Goal: Communication & Community: Ask a question

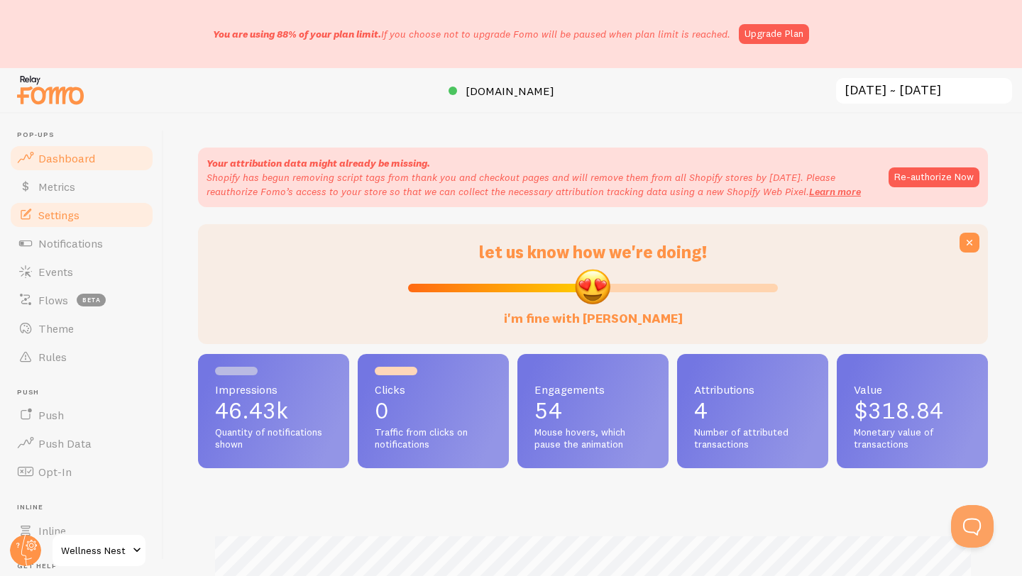
click at [77, 212] on span "Settings" at bounding box center [58, 215] width 41 height 14
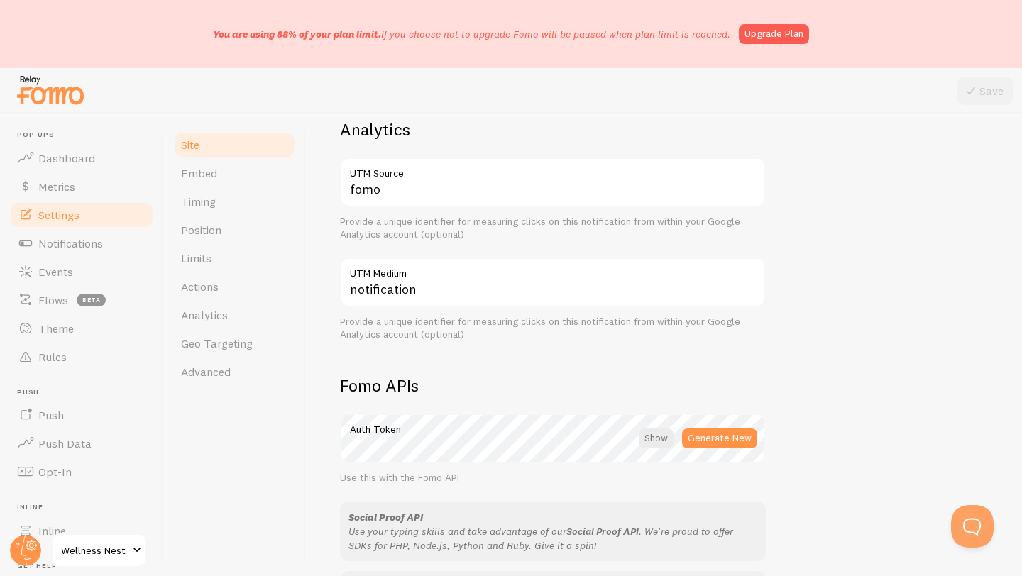
scroll to position [832, 0]
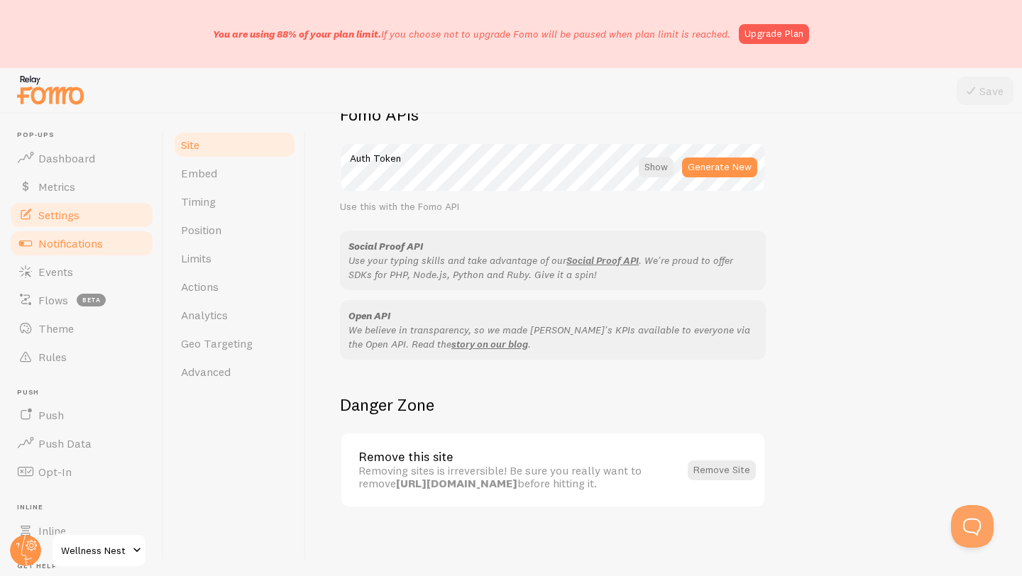
click at [82, 250] on span "Notifications" at bounding box center [70, 243] width 65 height 14
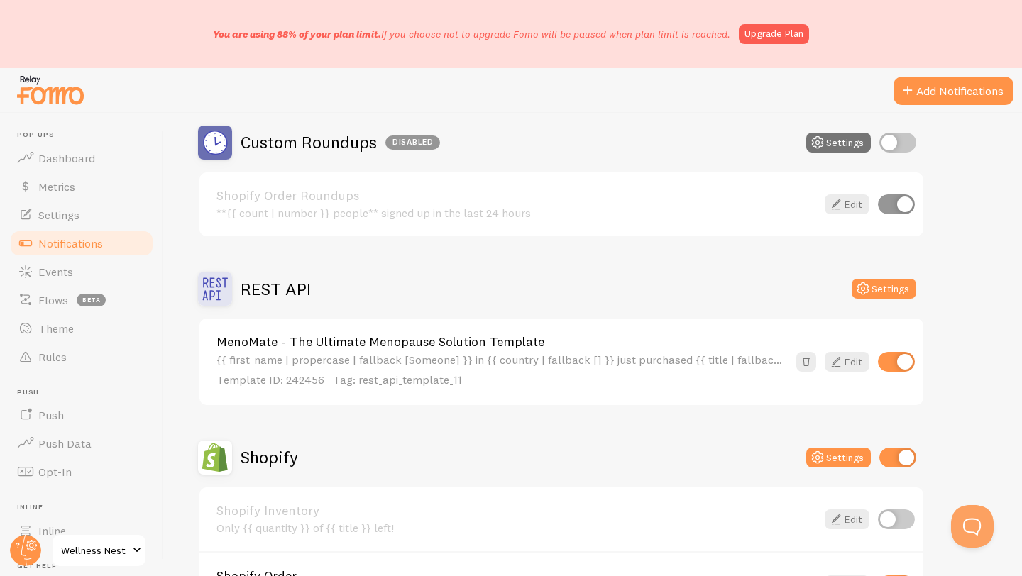
scroll to position [493, 0]
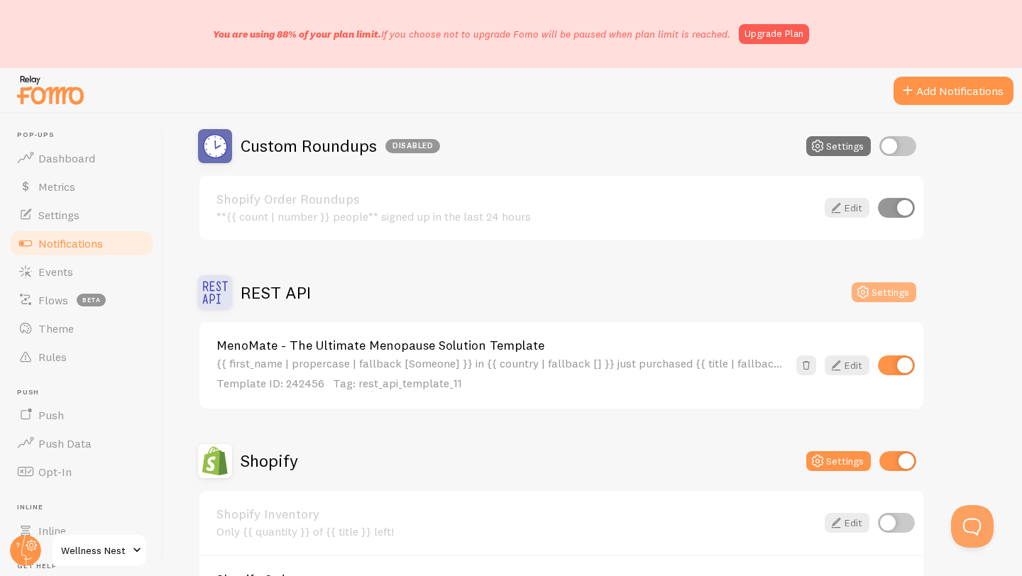
click at [875, 299] on button "Settings" at bounding box center [884, 292] width 65 height 20
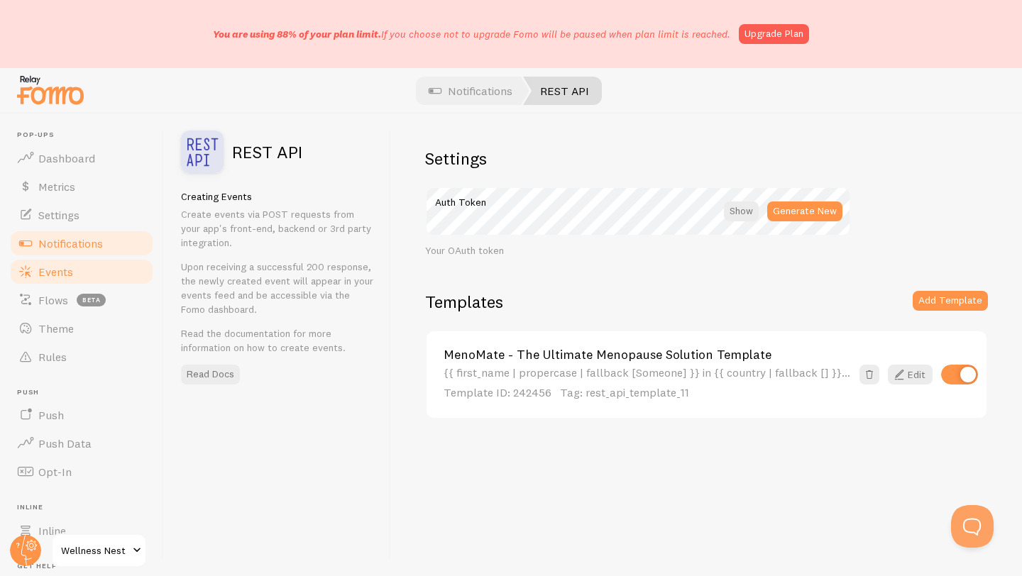
click at [82, 270] on link "Events" at bounding box center [82, 272] width 146 height 28
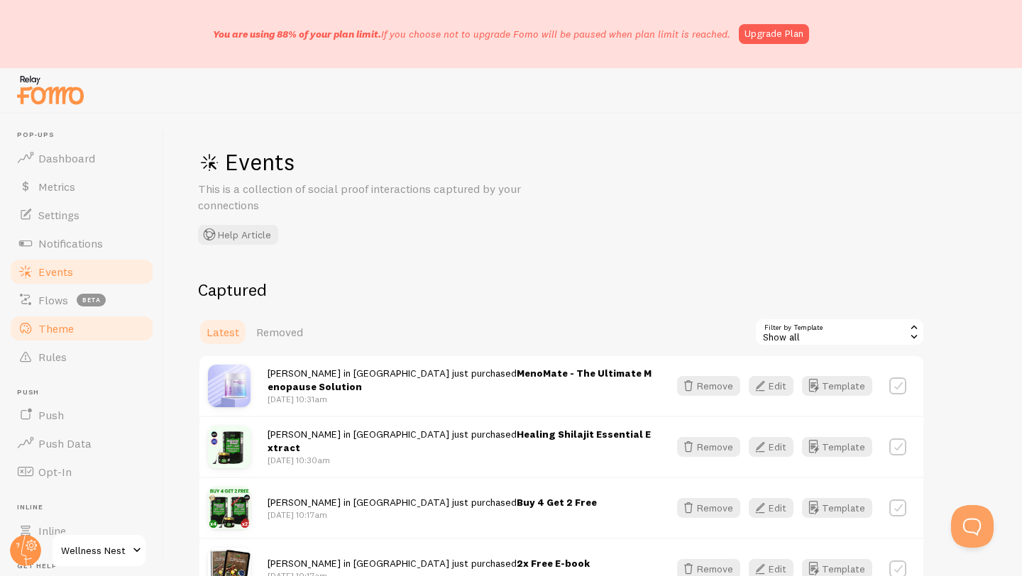
click at [78, 326] on link "Theme" at bounding box center [82, 328] width 146 height 28
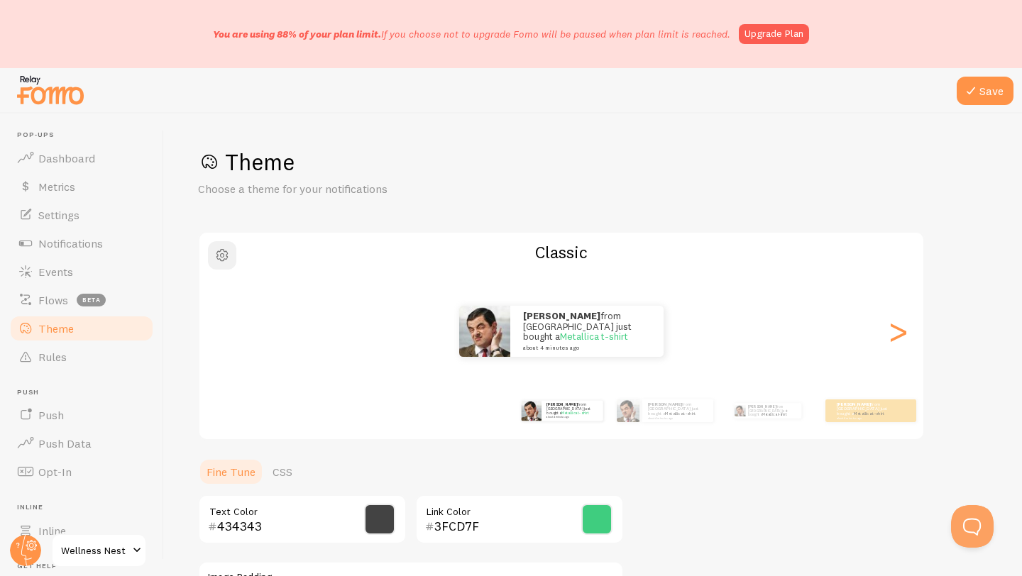
click at [220, 257] on span "button" at bounding box center [222, 255] width 17 height 17
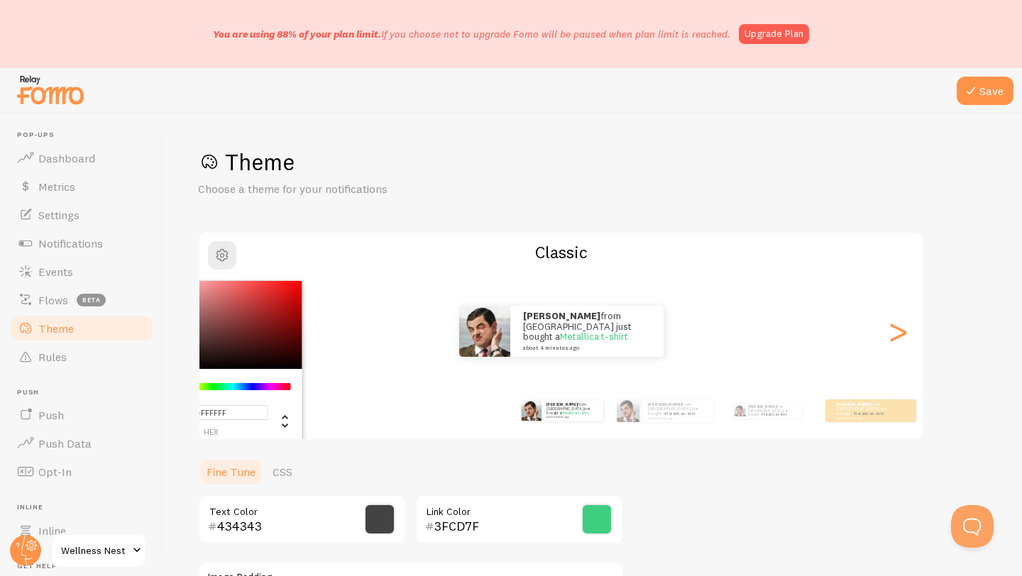
click at [314, 182] on p "Choose a theme for your notifications" at bounding box center [368, 189] width 341 height 16
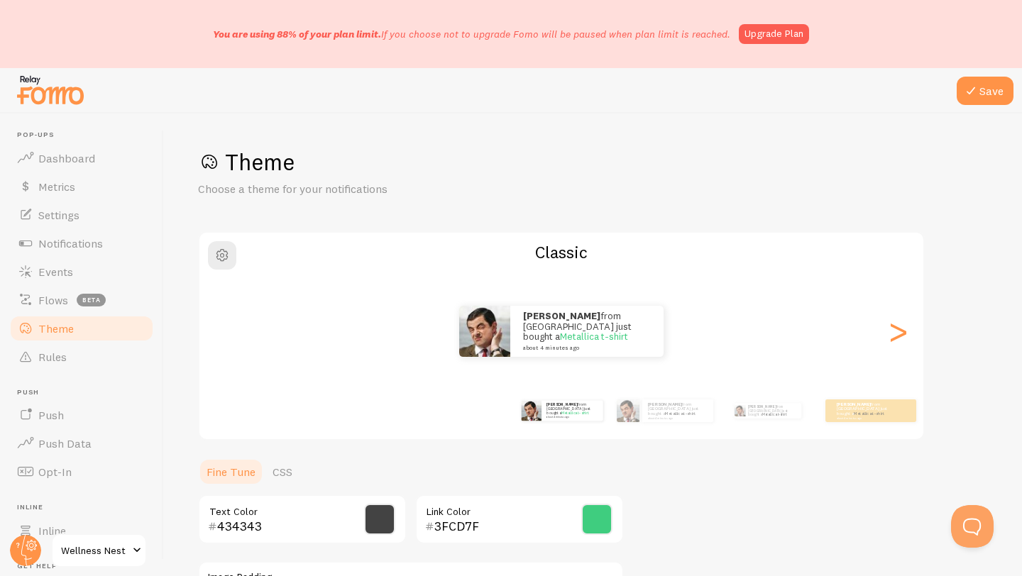
scroll to position [135, 0]
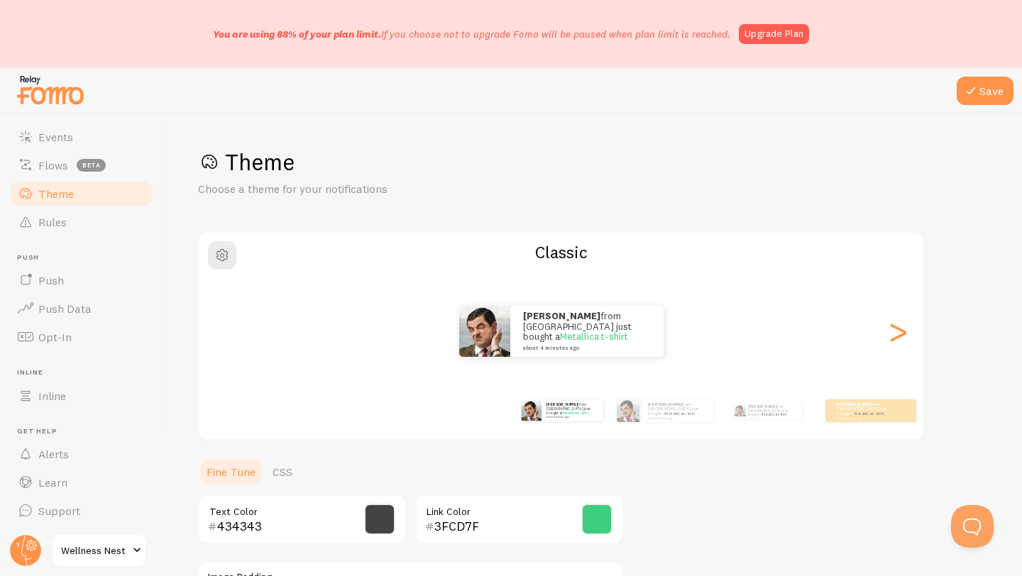
click at [126, 551] on span "Wellness Nest" at bounding box center [94, 550] width 67 height 17
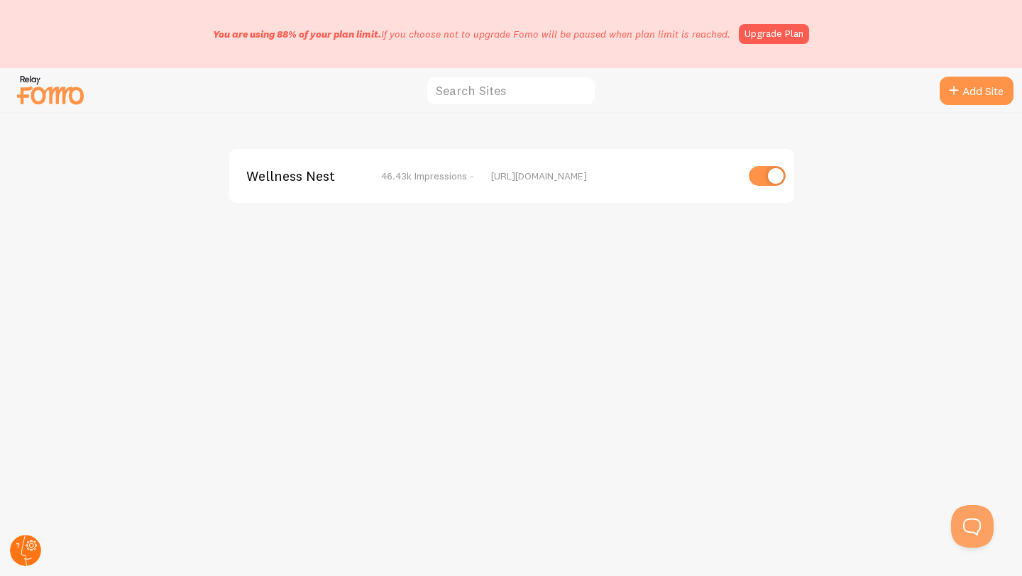
click at [23, 540] on icon at bounding box center [26, 550] width 11 height 31
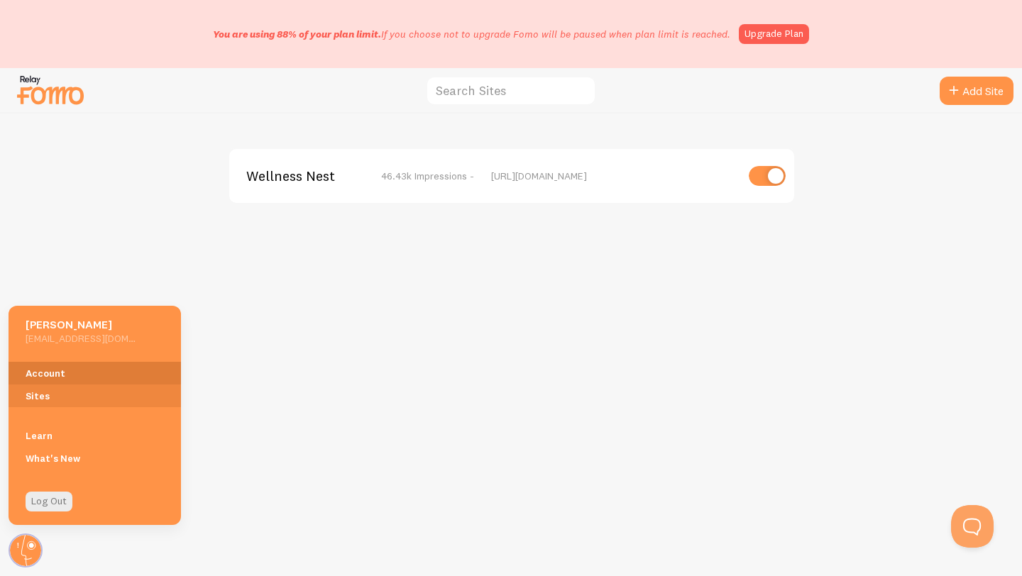
click at [56, 368] on link "Account" at bounding box center [95, 373] width 172 height 23
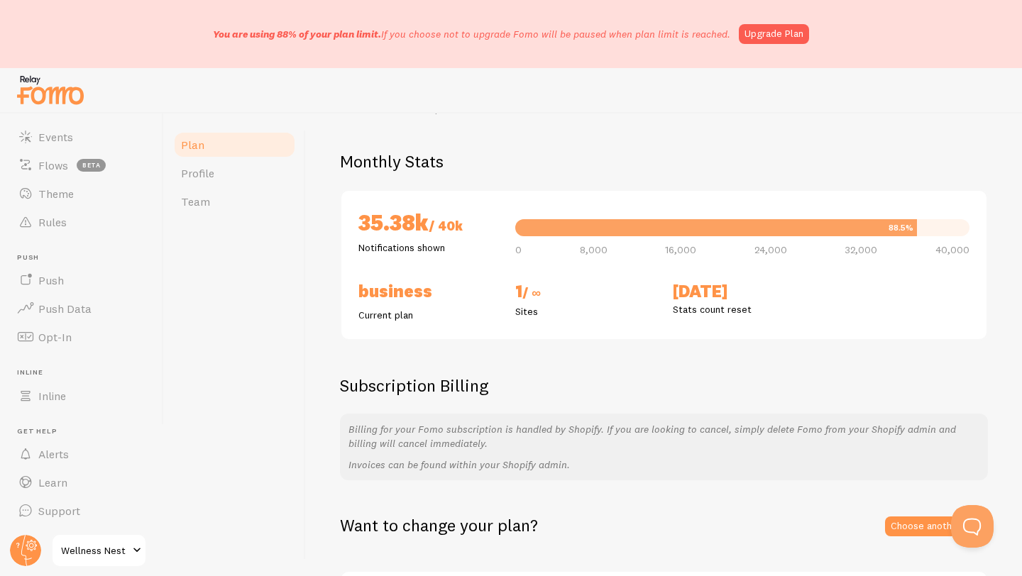
scroll to position [194, 0]
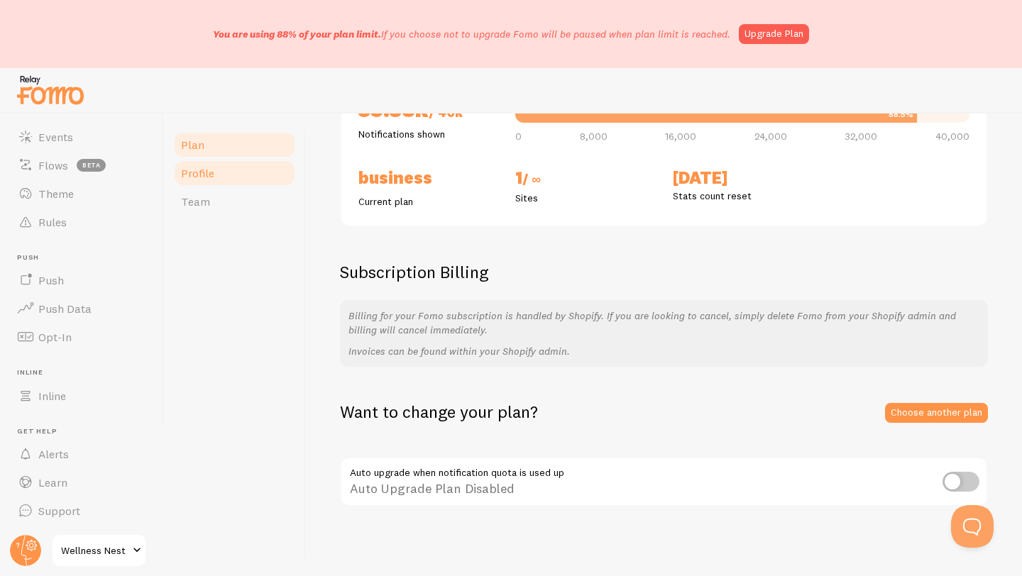
click at [194, 170] on span "Profile" at bounding box center [197, 173] width 33 height 14
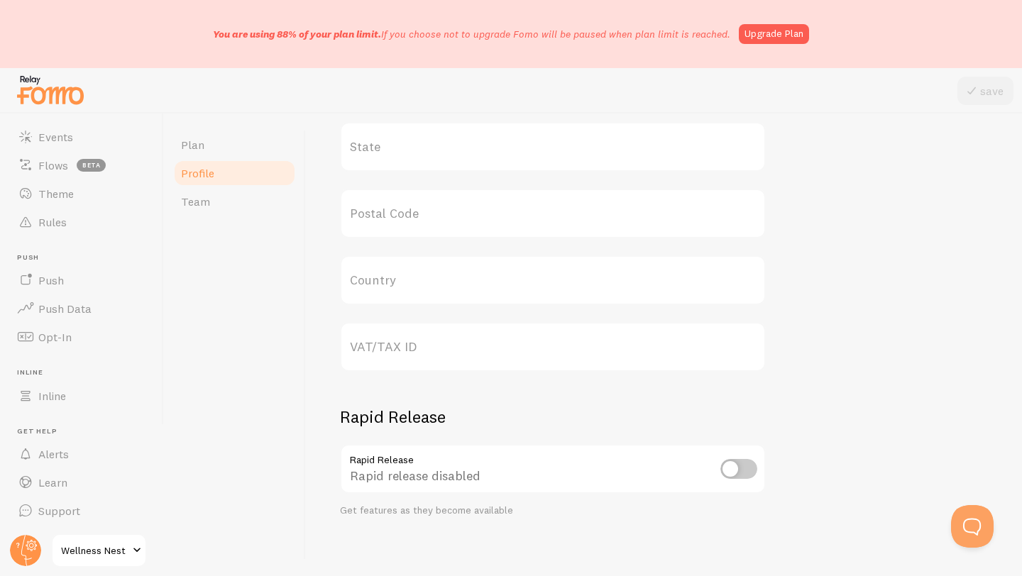
scroll to position [707, 0]
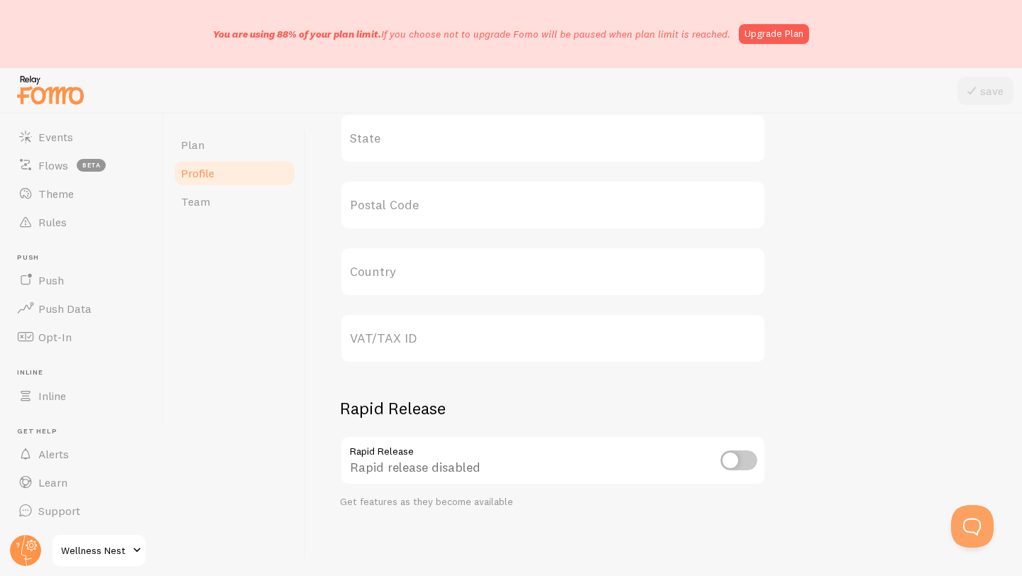
click at [243, 181] on link "Profile" at bounding box center [234, 173] width 124 height 28
click at [243, 196] on link "Team" at bounding box center [234, 201] width 124 height 28
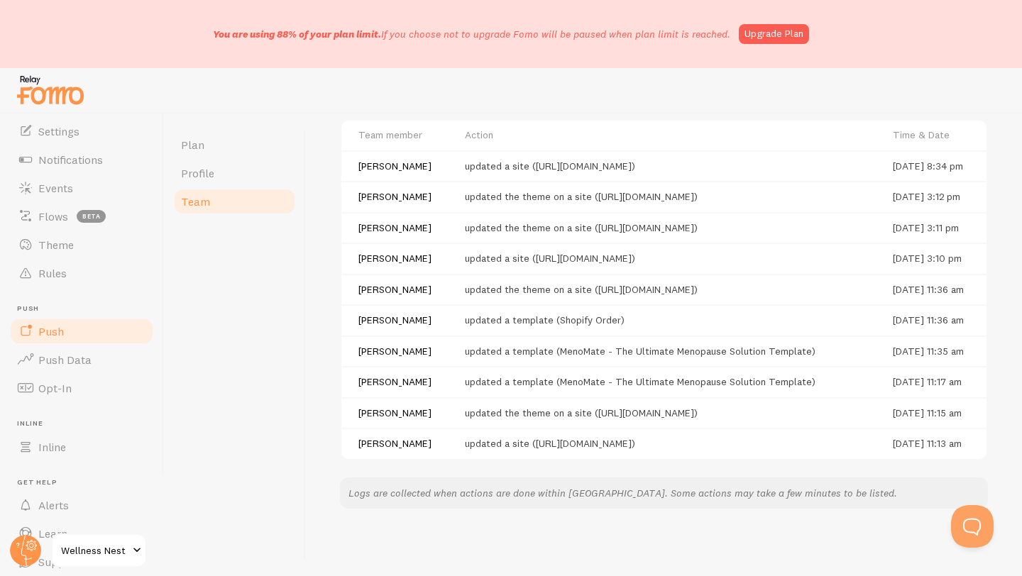
scroll to position [75, 0]
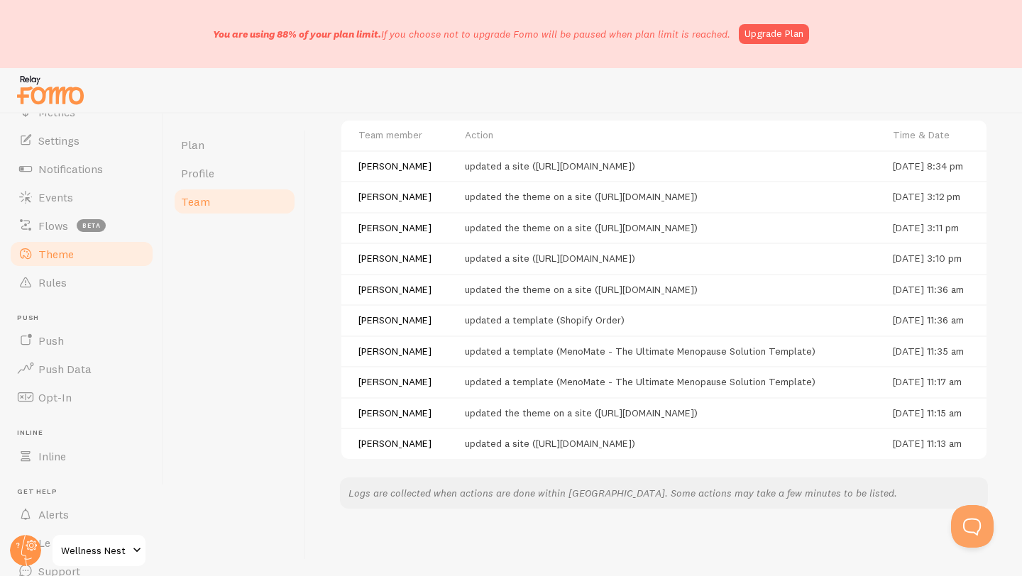
click at [61, 257] on span "Theme" at bounding box center [55, 254] width 35 height 14
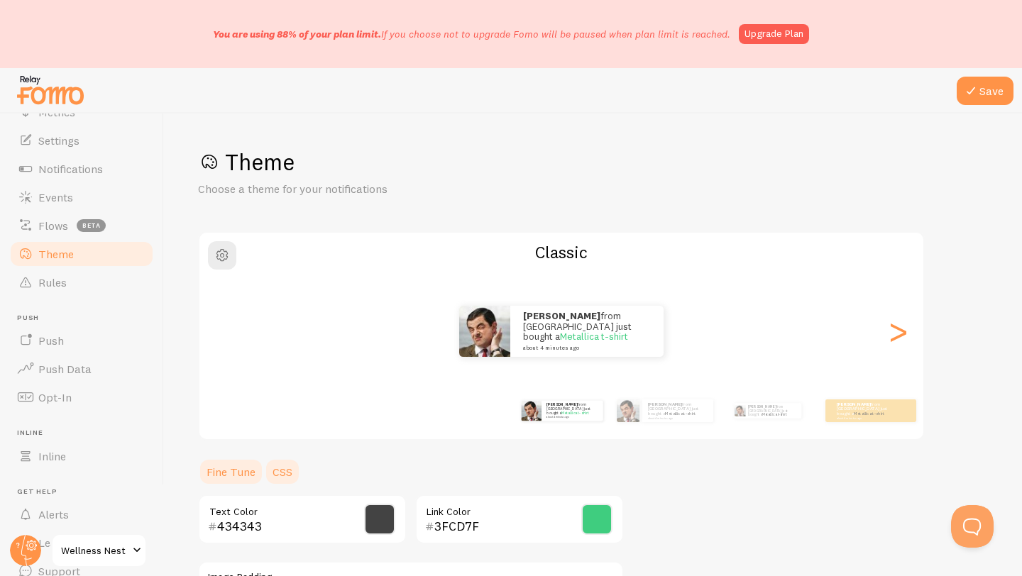
click at [289, 470] on link "CSS" at bounding box center [282, 472] width 37 height 28
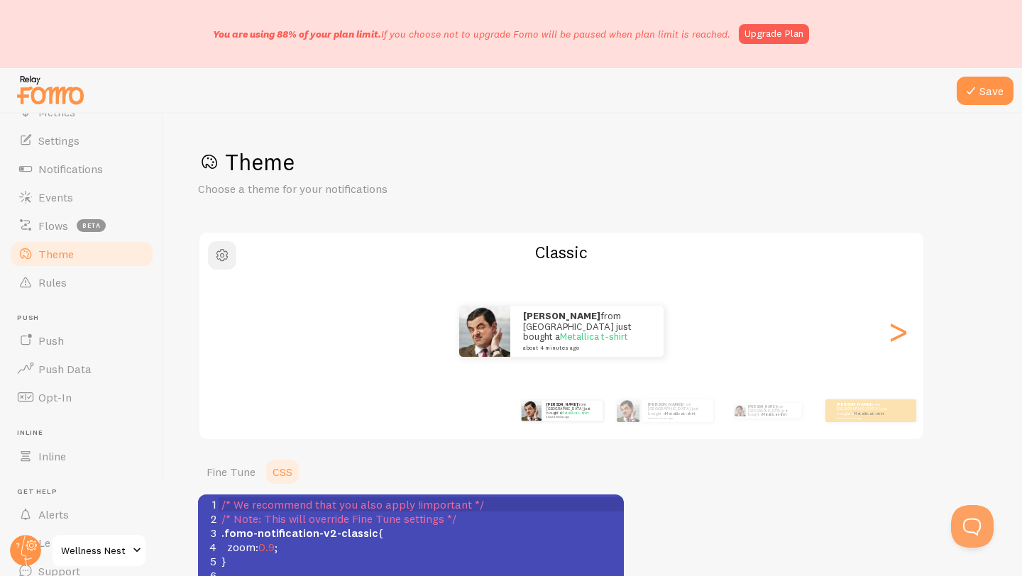
click at [215, 256] on span "button" at bounding box center [222, 255] width 17 height 17
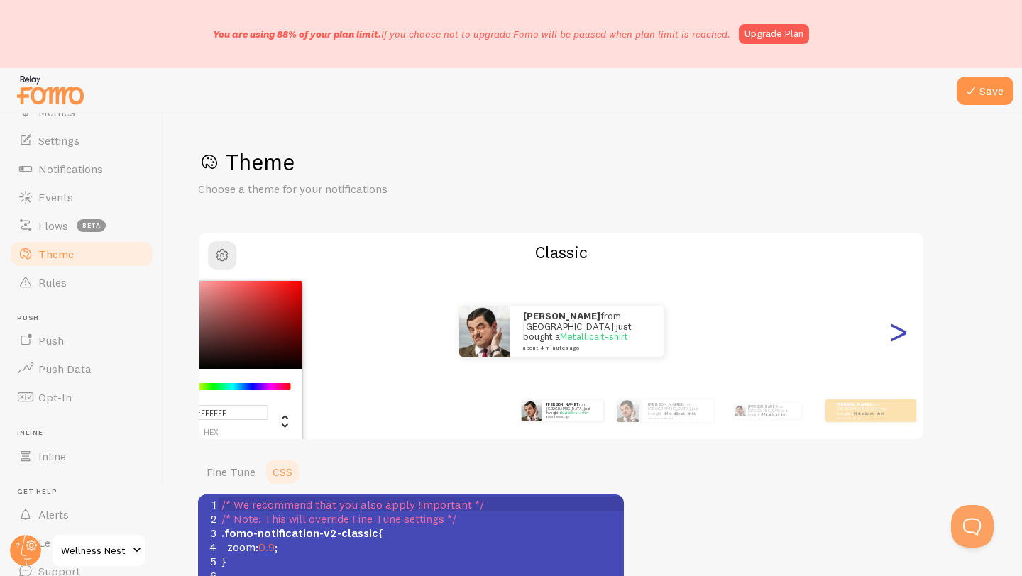
click at [898, 337] on div ">" at bounding box center [897, 331] width 17 height 102
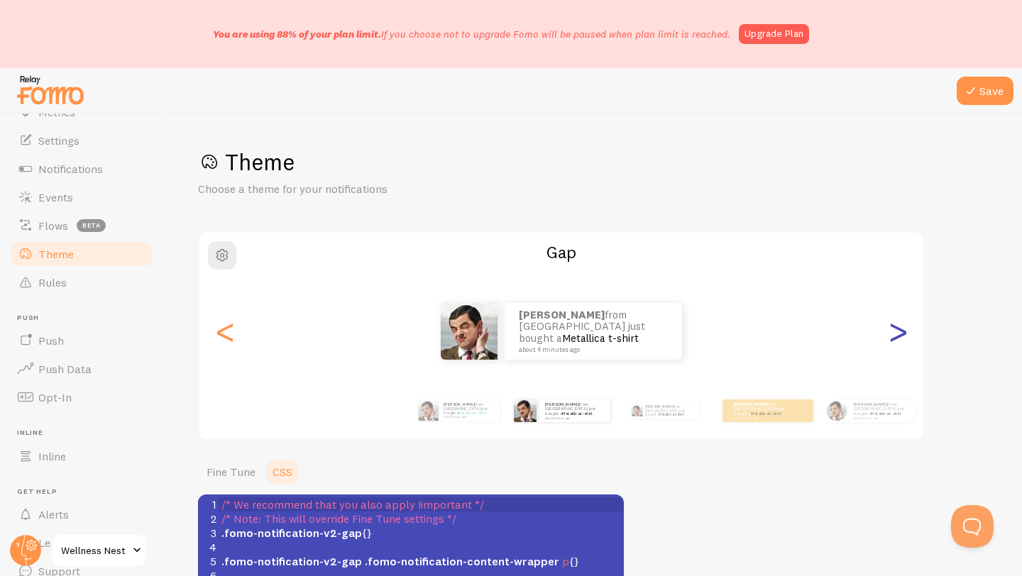
click at [898, 337] on div ">" at bounding box center [897, 331] width 17 height 102
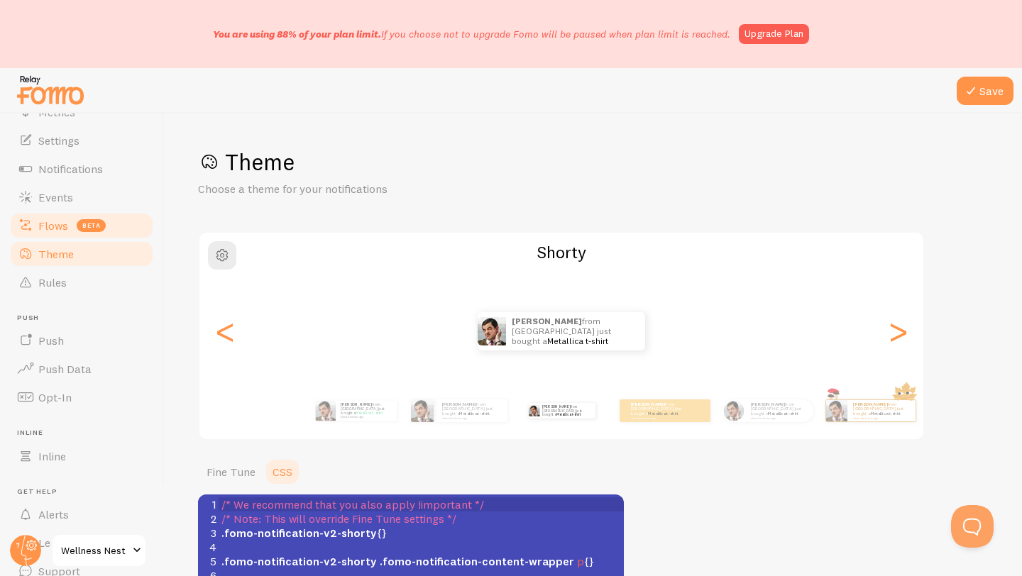
click at [62, 217] on link "Flows beta" at bounding box center [82, 225] width 146 height 28
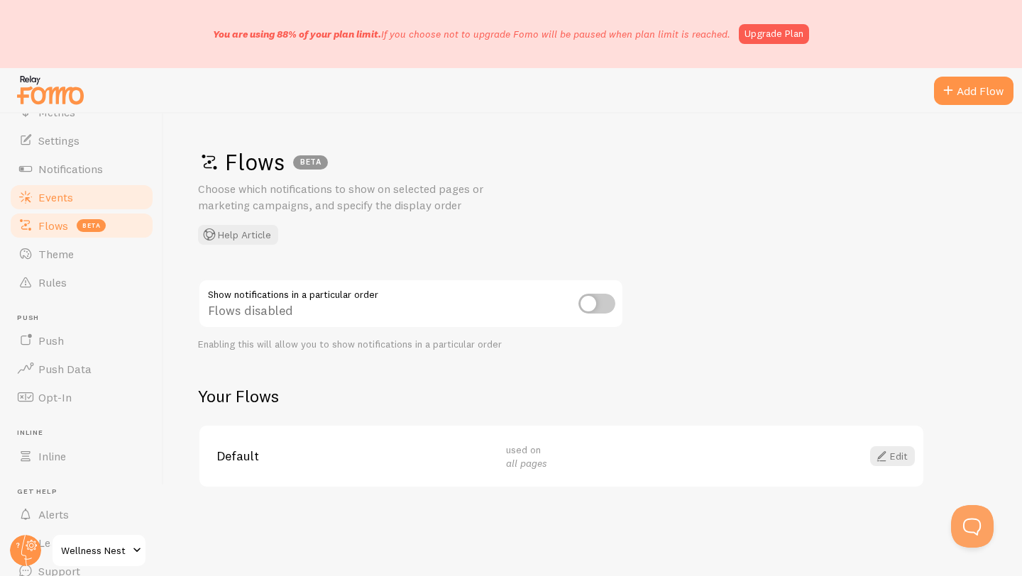
click at [65, 196] on span "Events" at bounding box center [55, 197] width 35 height 14
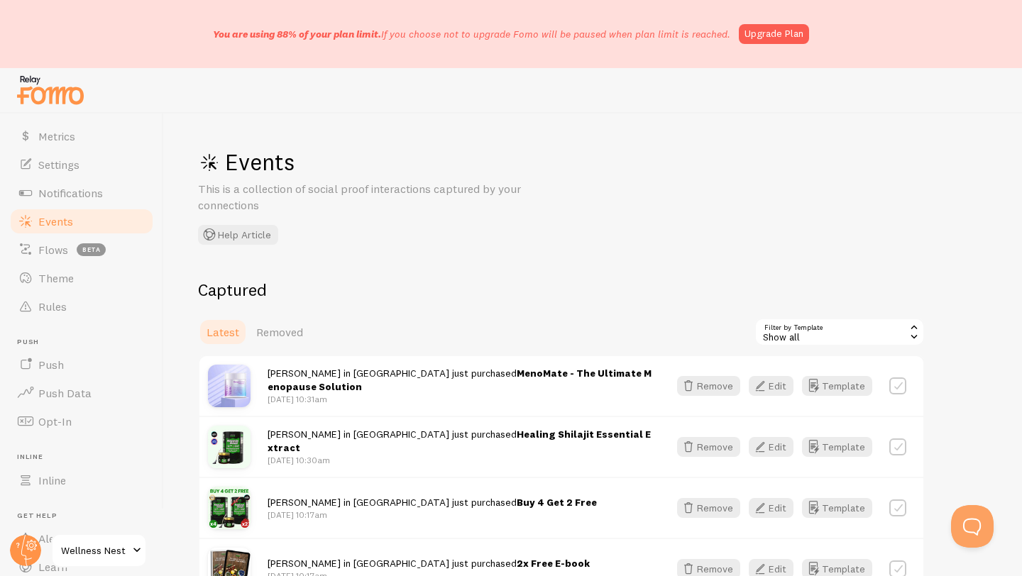
click at [792, 339] on div "Show all" at bounding box center [839, 332] width 170 height 28
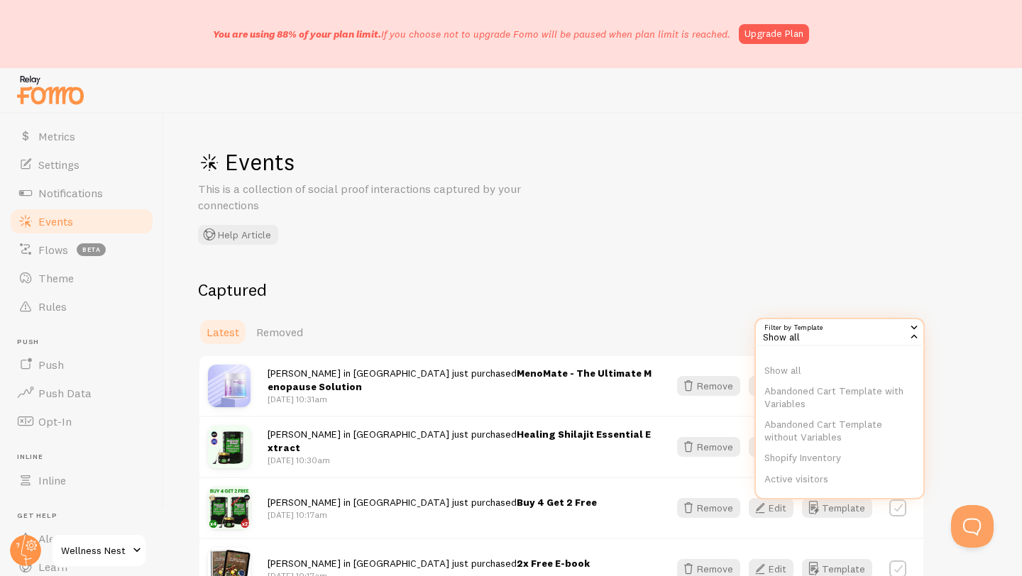
click at [646, 319] on div "Latest Removed Filter by Template all Show all Show all Abandoned Cart Template…" at bounding box center [561, 332] width 727 height 28
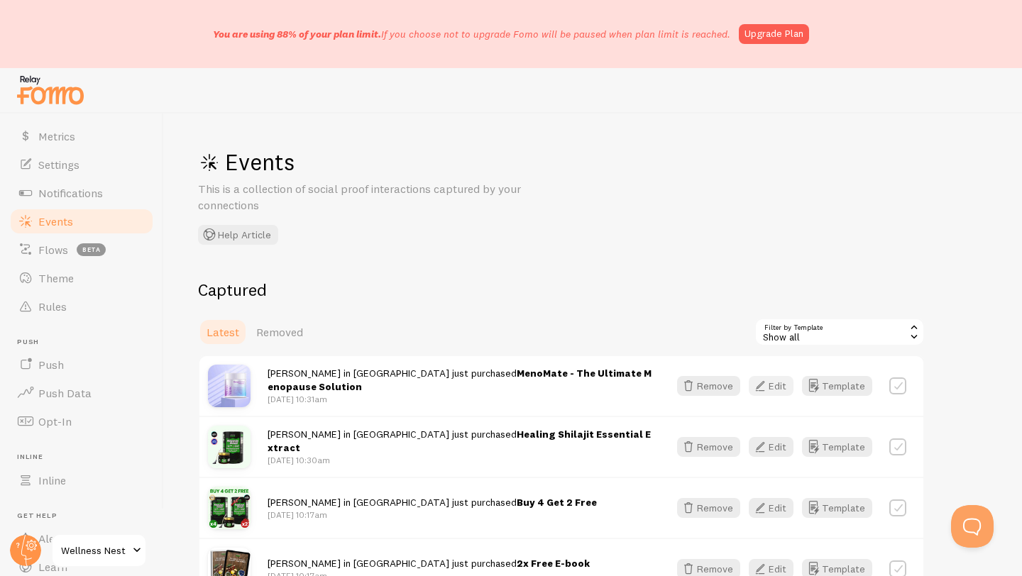
click at [770, 390] on button "Edit" at bounding box center [771, 386] width 45 height 20
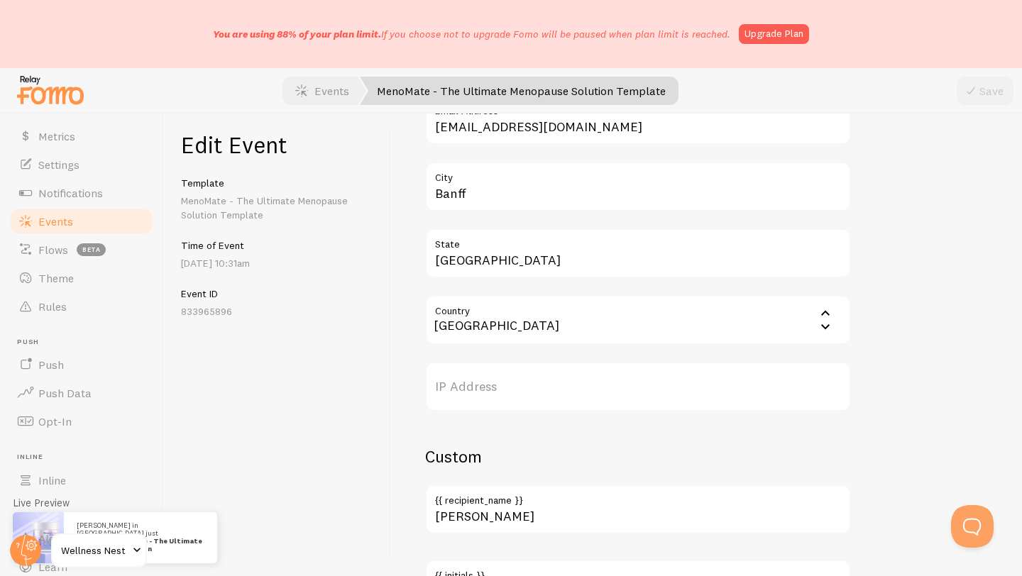
scroll to position [946, 0]
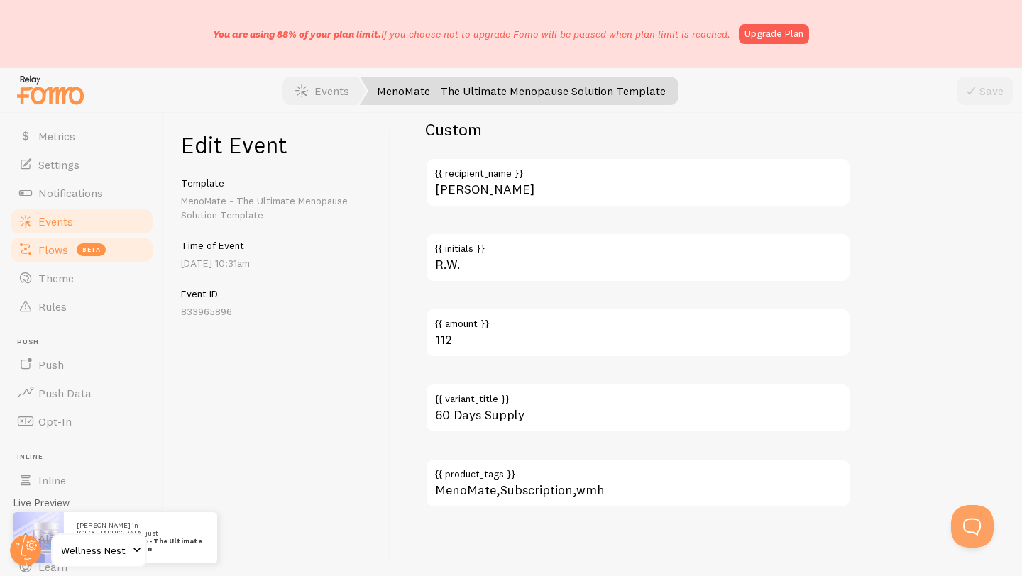
click at [69, 246] on link "Flows beta" at bounding box center [82, 250] width 146 height 28
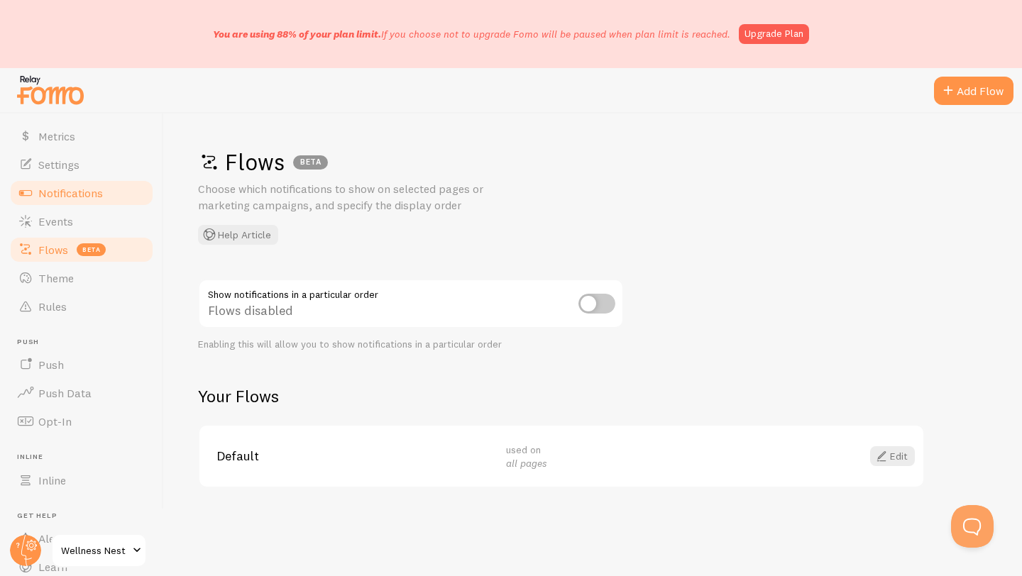
click at [56, 187] on span "Notifications" at bounding box center [70, 193] width 65 height 14
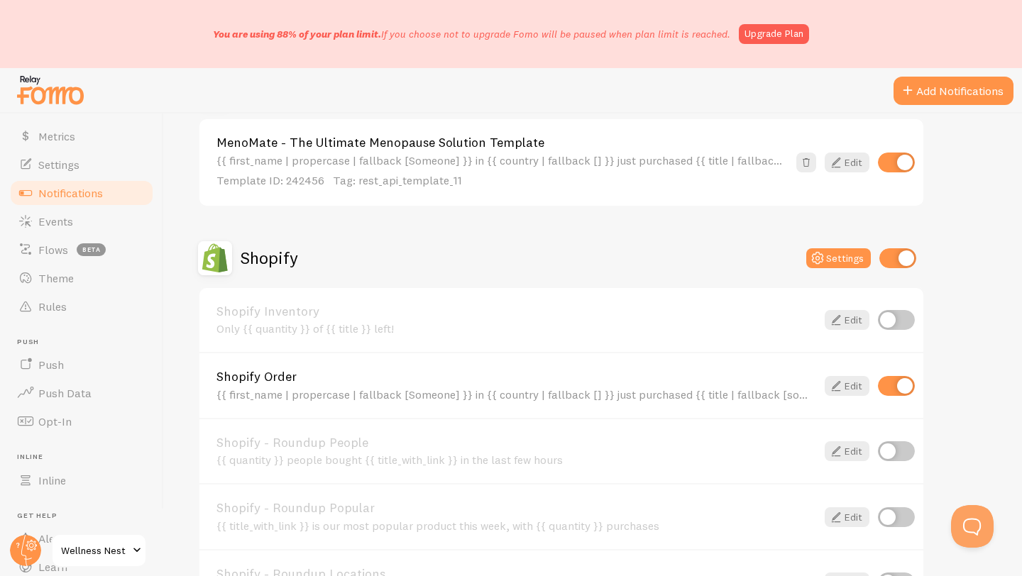
scroll to position [698, 0]
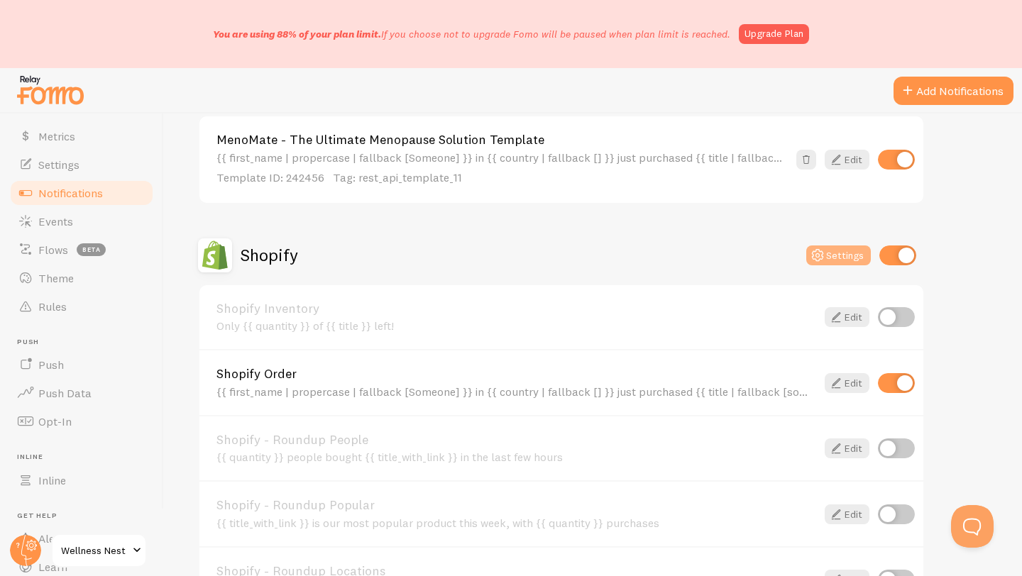
click at [851, 254] on button "Settings" at bounding box center [838, 256] width 65 height 20
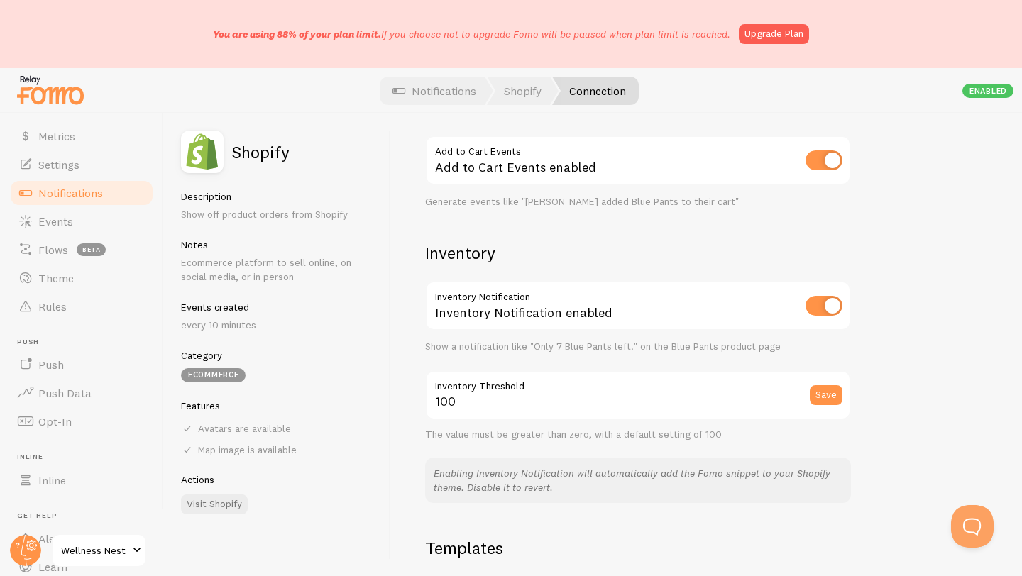
scroll to position [768, 0]
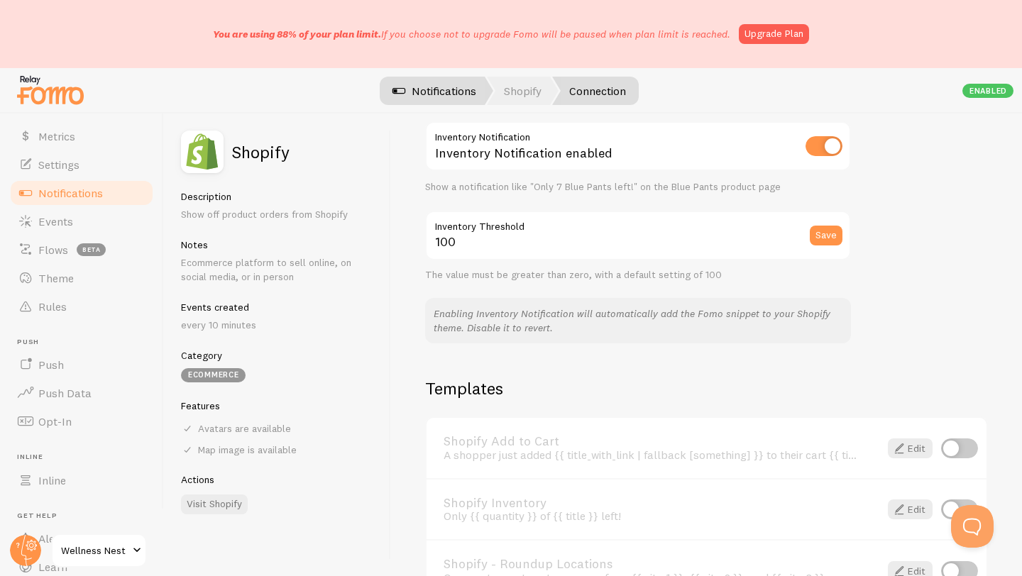
click at [409, 87] on link "Notifications" at bounding box center [434, 91] width 118 height 28
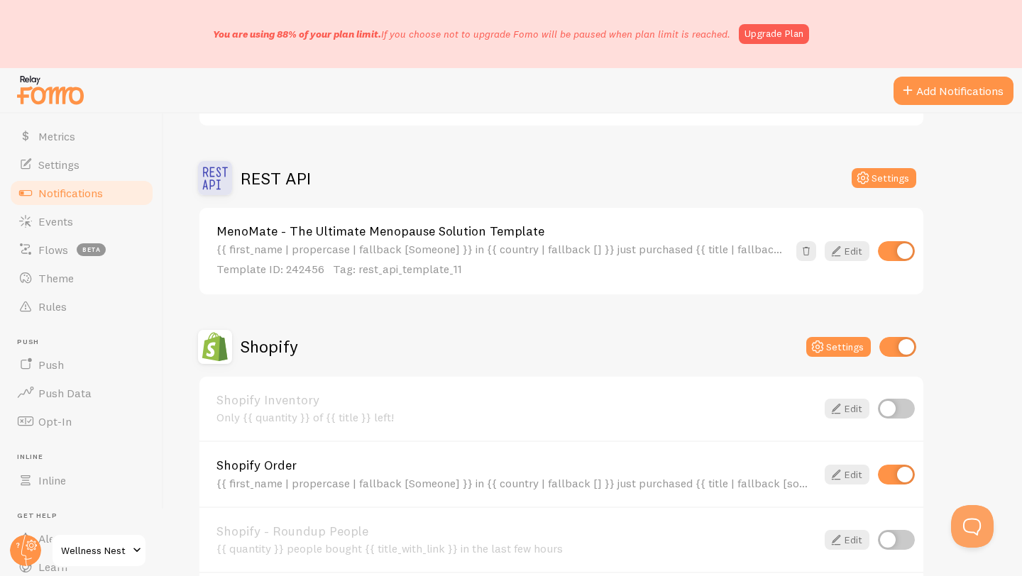
scroll to position [745, 0]
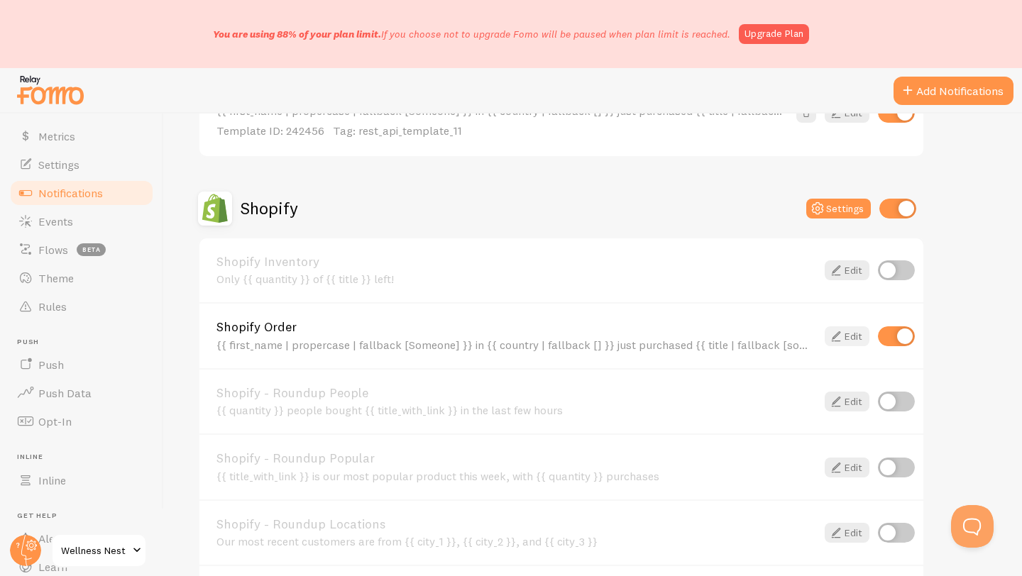
click at [850, 339] on link "Edit" at bounding box center [847, 336] width 45 height 20
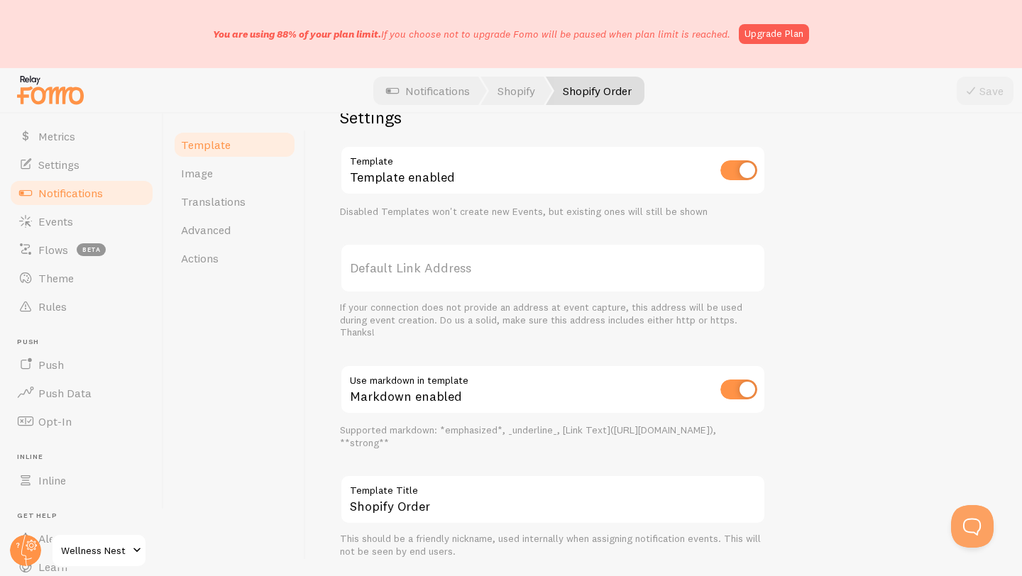
scroll to position [581, 0]
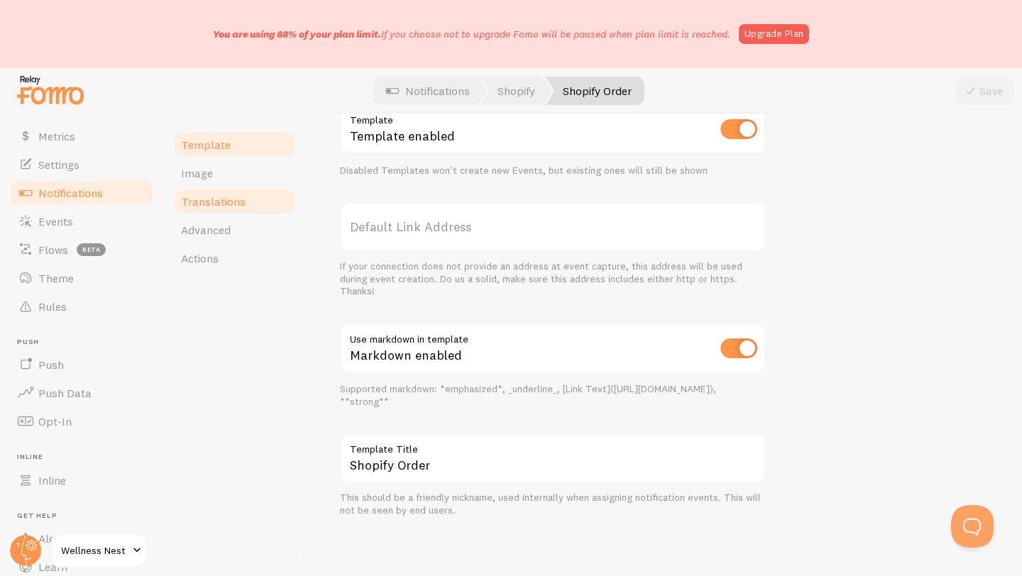
click at [232, 196] on span "Translations" at bounding box center [213, 201] width 65 height 14
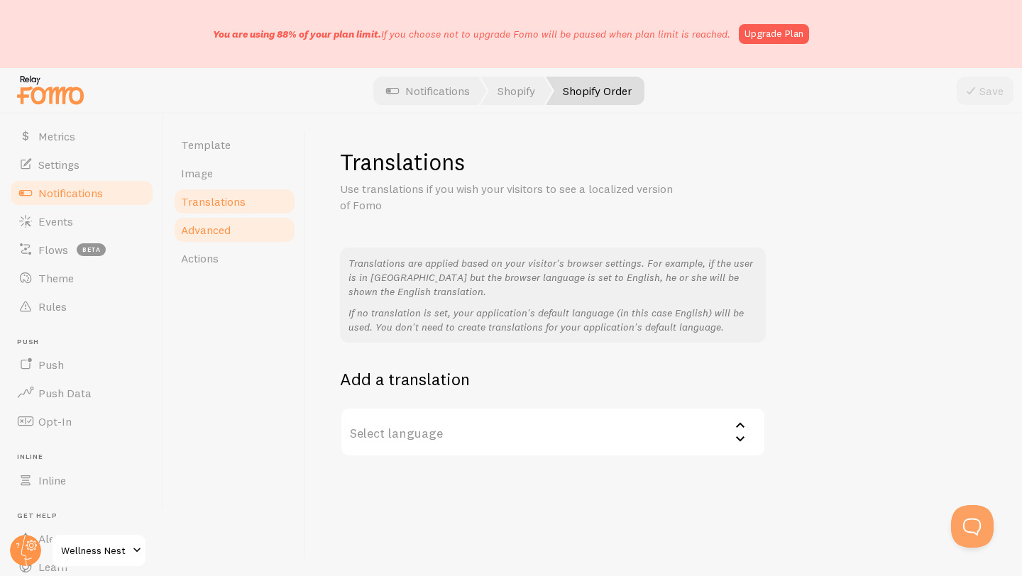
click at [240, 226] on link "Advanced" at bounding box center [234, 230] width 124 height 28
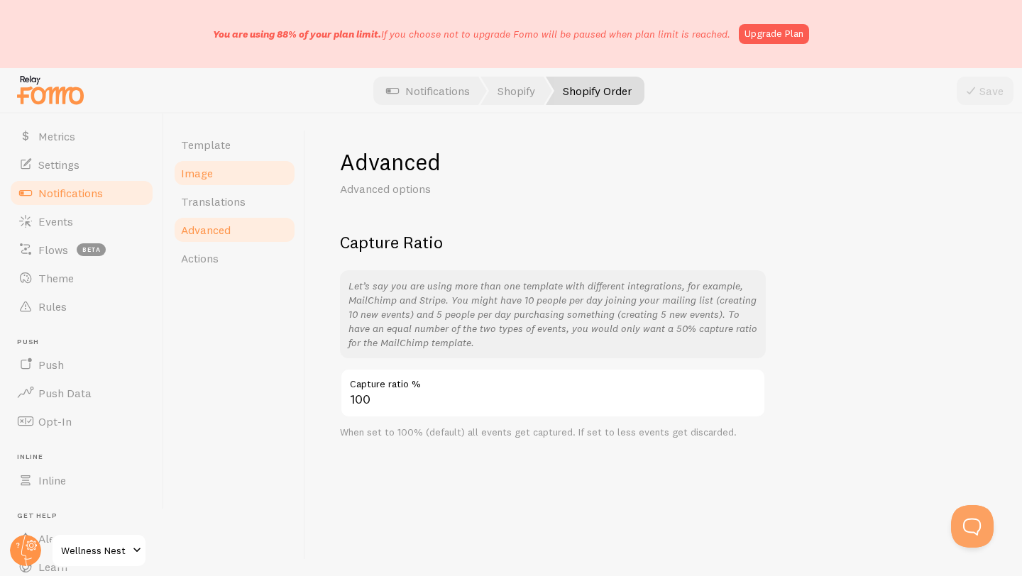
click at [217, 163] on link "Image" at bounding box center [234, 173] width 124 height 28
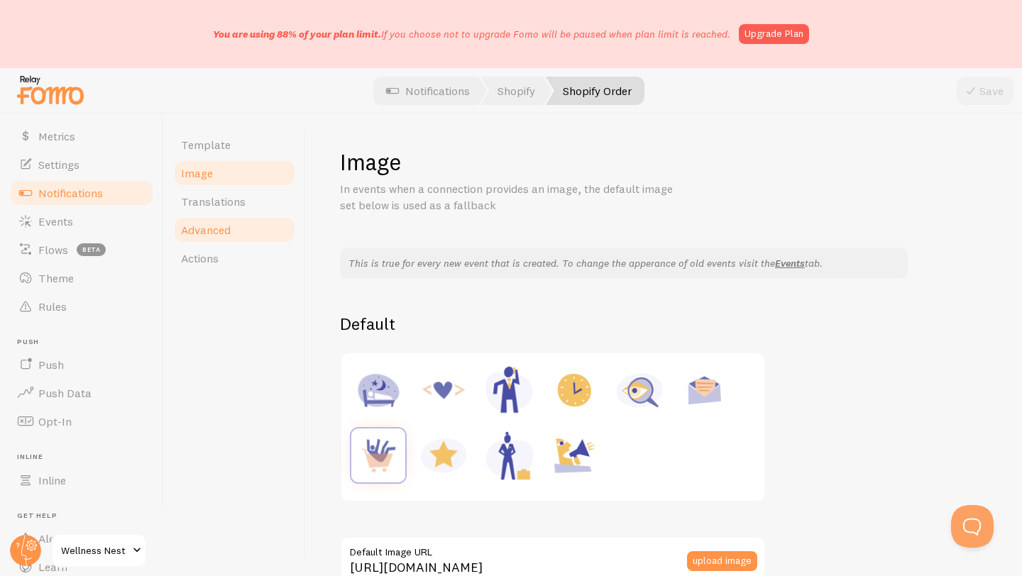
click at [233, 222] on link "Advanced" at bounding box center [234, 230] width 124 height 28
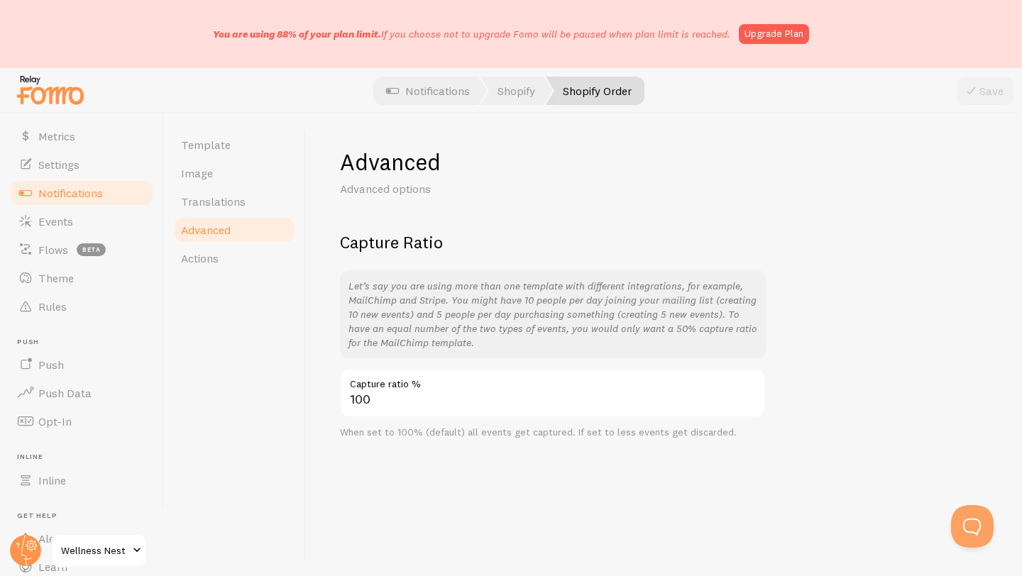
click at [422, 334] on p "Let’s say you are using more than one template with different integrations, for…" at bounding box center [552, 314] width 409 height 71
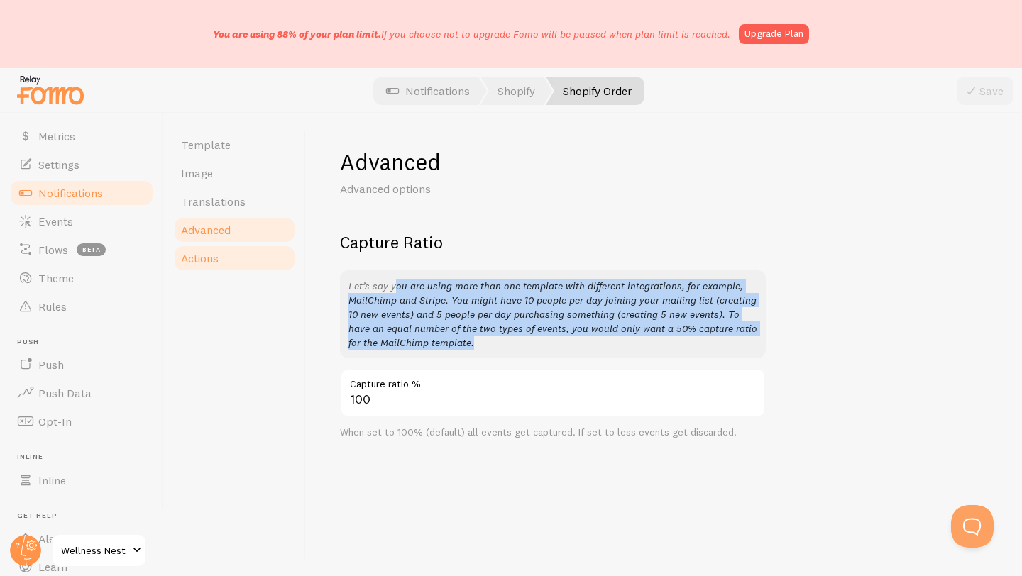
click at [228, 256] on link "Actions" at bounding box center [234, 258] width 124 height 28
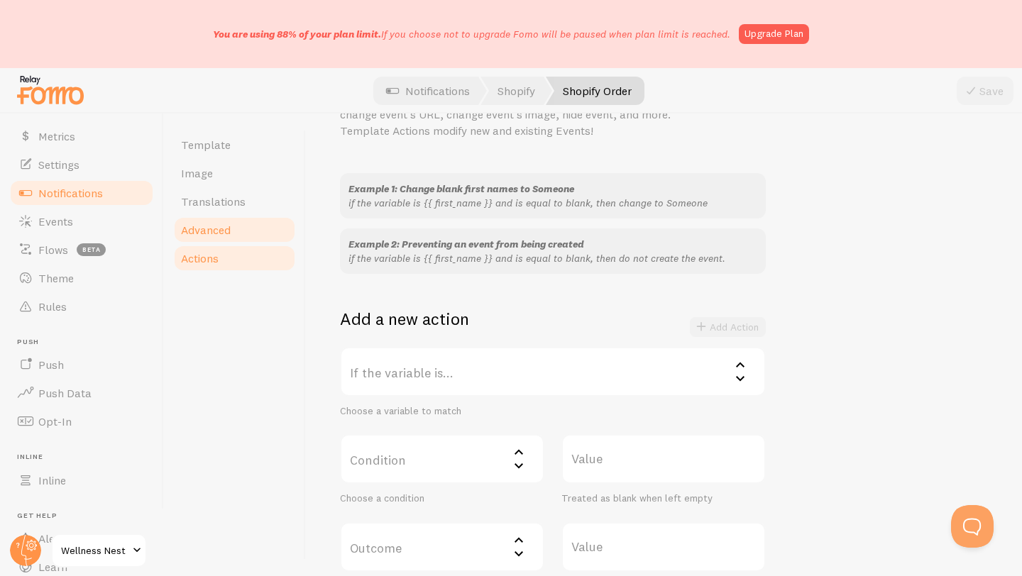
scroll to position [28, 0]
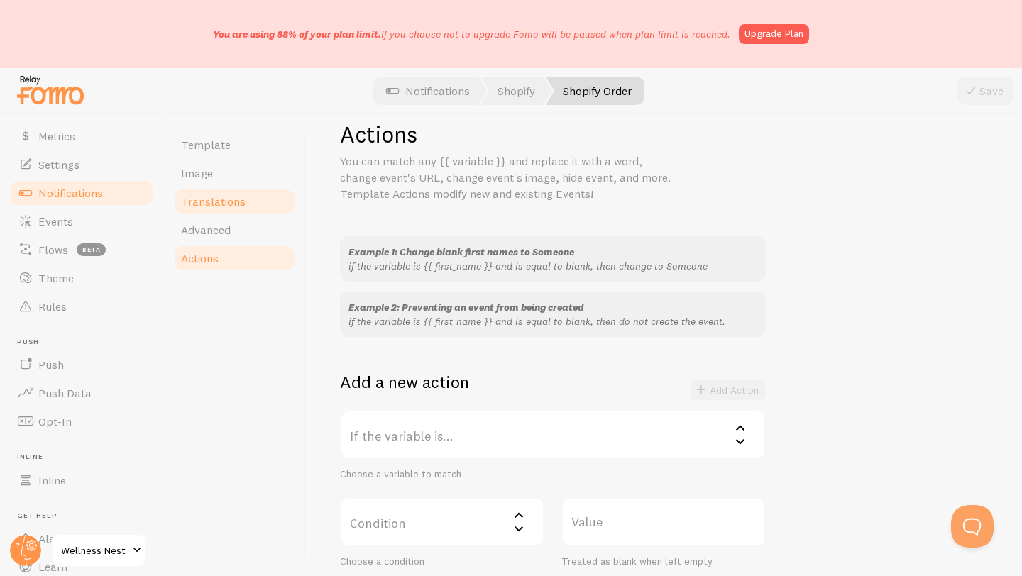
click at [211, 207] on span "Translations" at bounding box center [213, 201] width 65 height 14
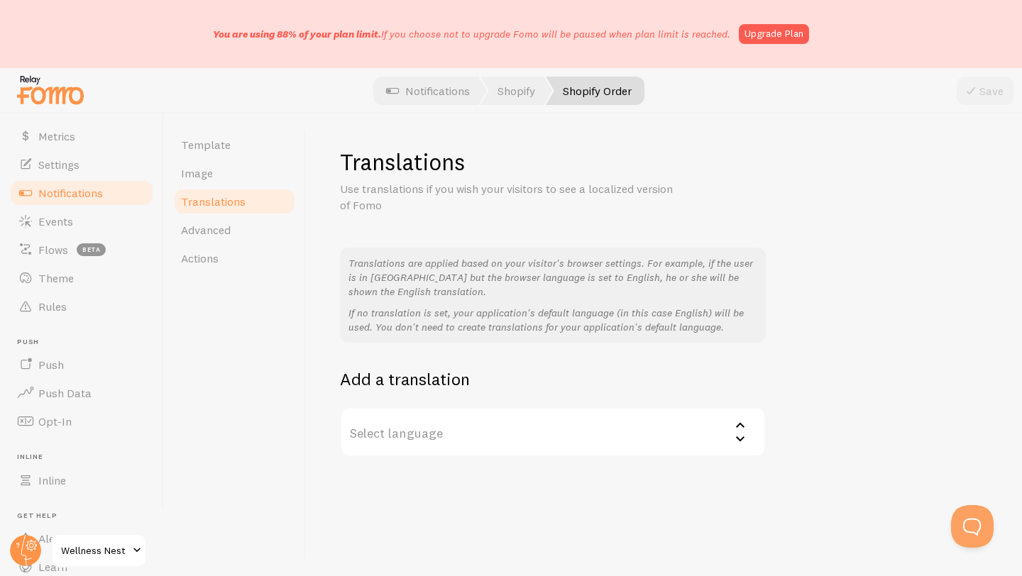
click at [407, 331] on p "If no translation is set, your application's default language (in this case Eng…" at bounding box center [552, 320] width 409 height 28
click at [438, 427] on label "Select language" at bounding box center [553, 432] width 426 height 50
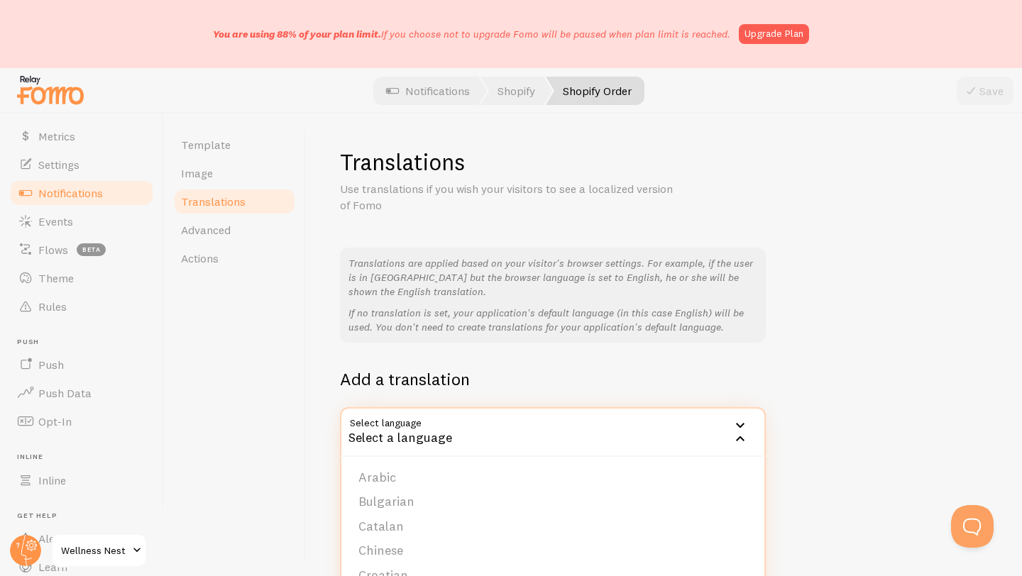
scroll to position [23, 0]
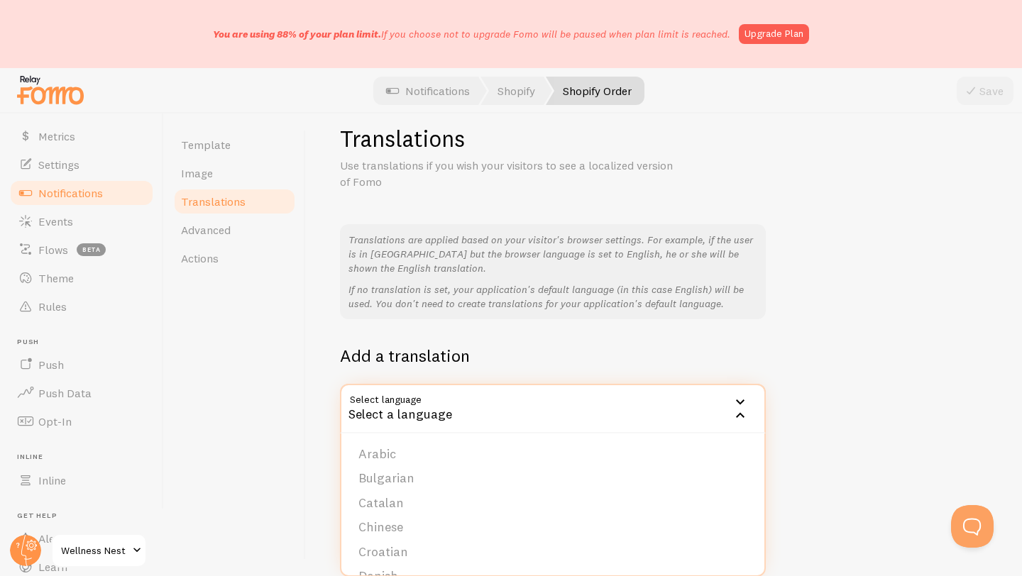
click at [328, 295] on div "Translations Use translations if you wish your visitors to see a localized vers…" at bounding box center [664, 345] width 716 height 463
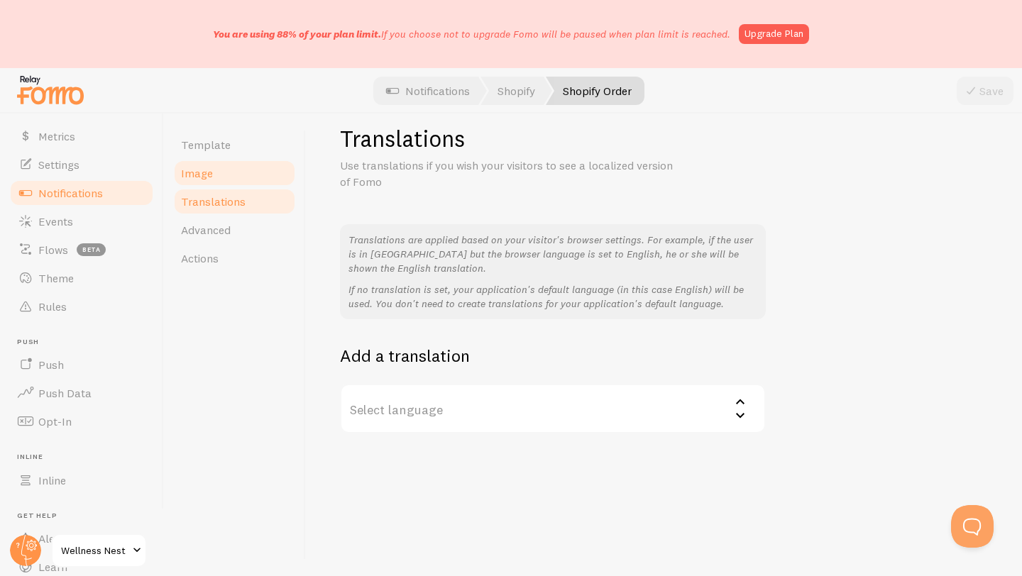
click at [220, 162] on link "Image" at bounding box center [234, 173] width 124 height 28
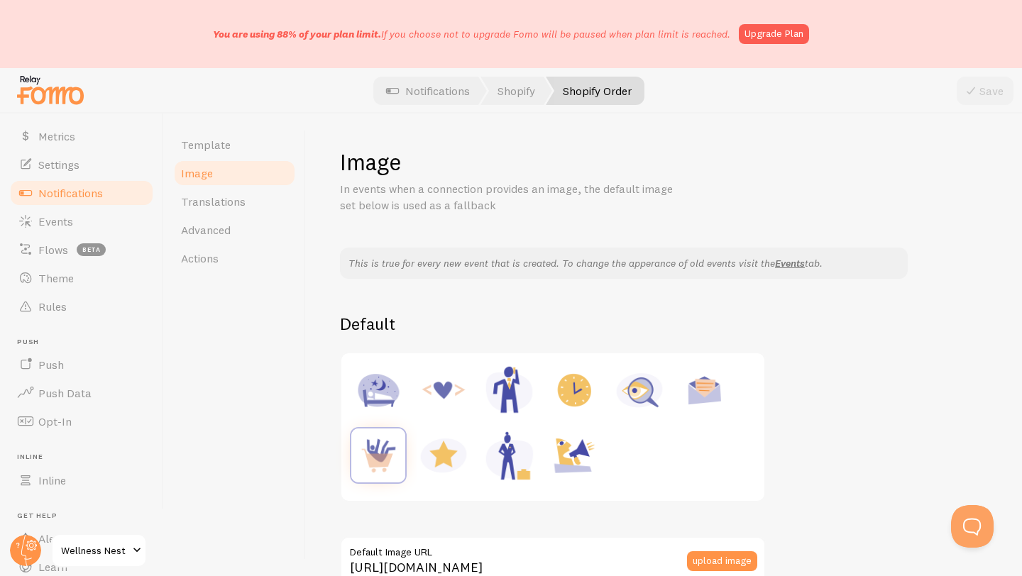
click at [220, 111] on div at bounding box center [511, 90] width 1022 height 45
click at [226, 138] on span "Template" at bounding box center [206, 145] width 50 height 14
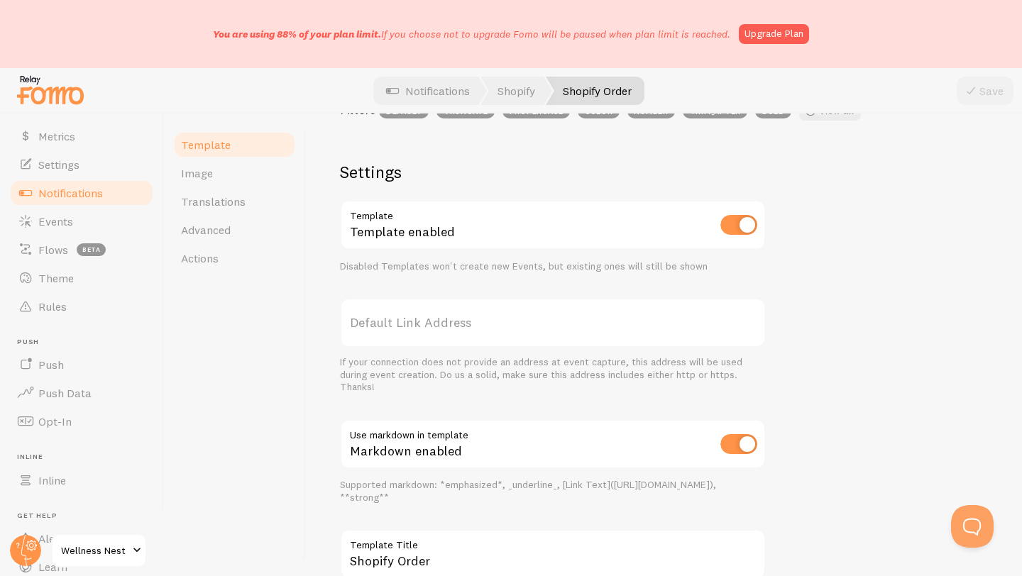
scroll to position [581, 0]
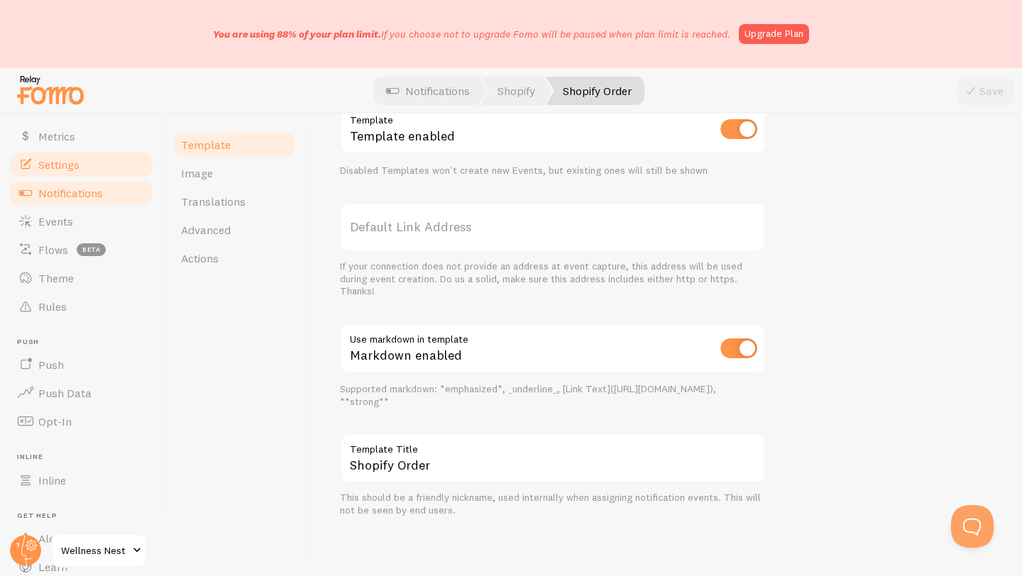
click at [65, 169] on span "Settings" at bounding box center [58, 165] width 41 height 14
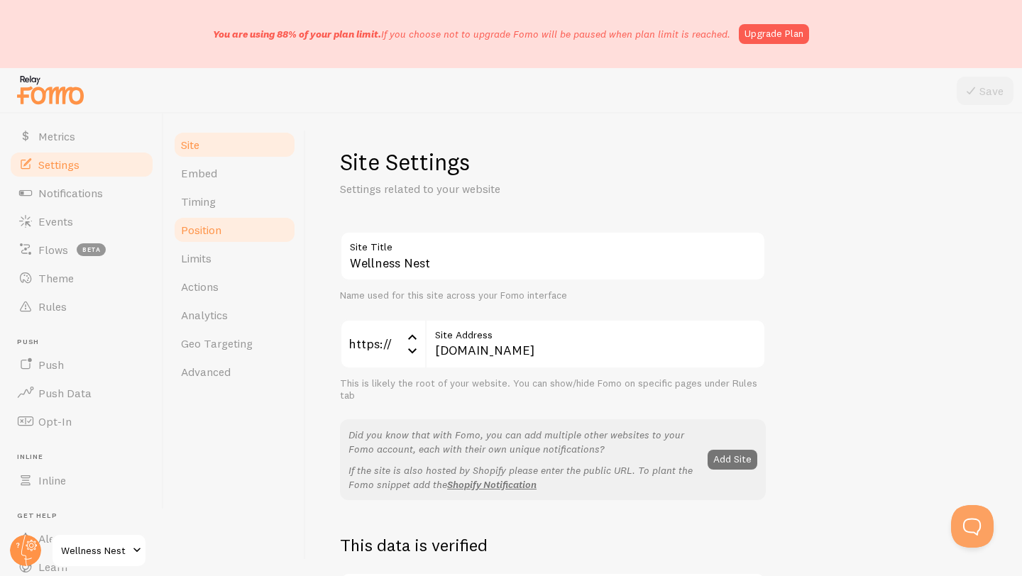
click at [219, 239] on link "Position" at bounding box center [234, 230] width 124 height 28
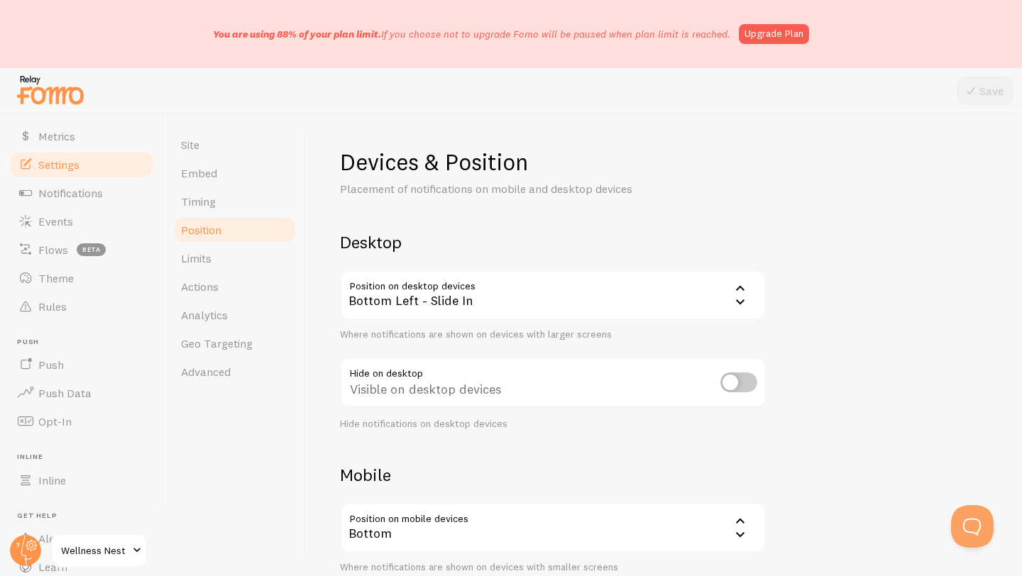
scroll to position [155, 0]
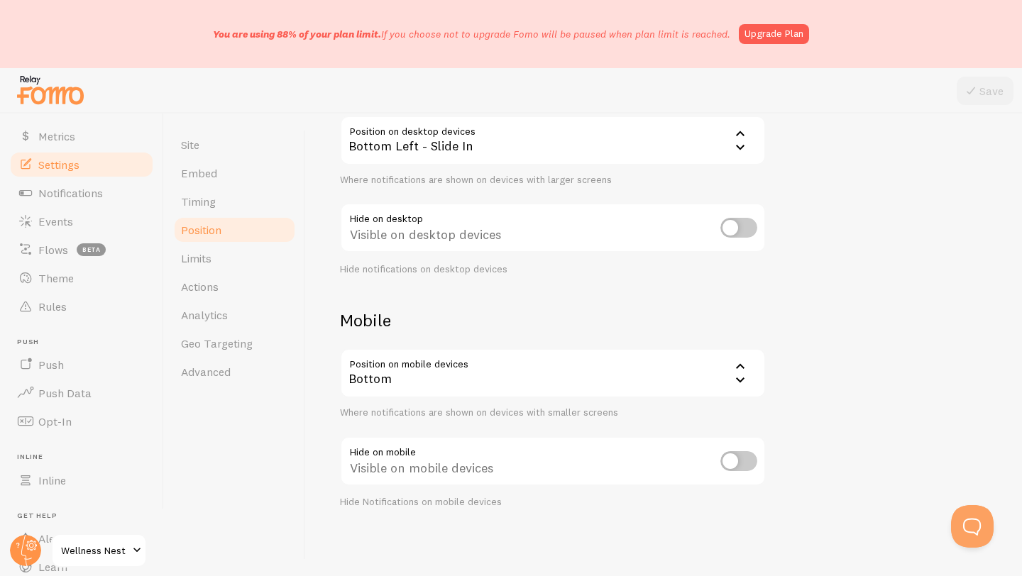
click at [470, 370] on div "Bottom" at bounding box center [553, 373] width 426 height 50
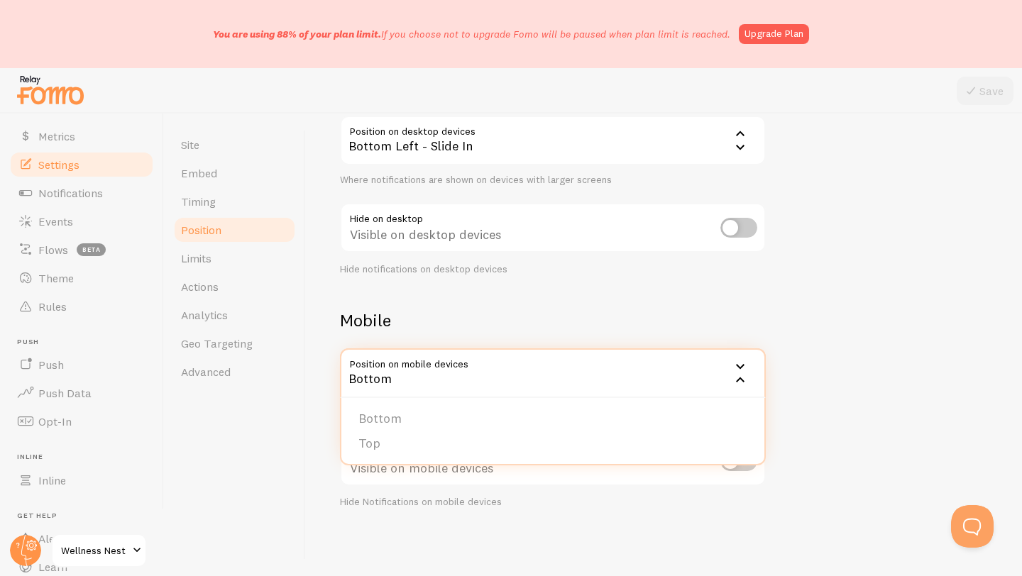
click at [460, 323] on h2 "Mobile" at bounding box center [553, 320] width 426 height 22
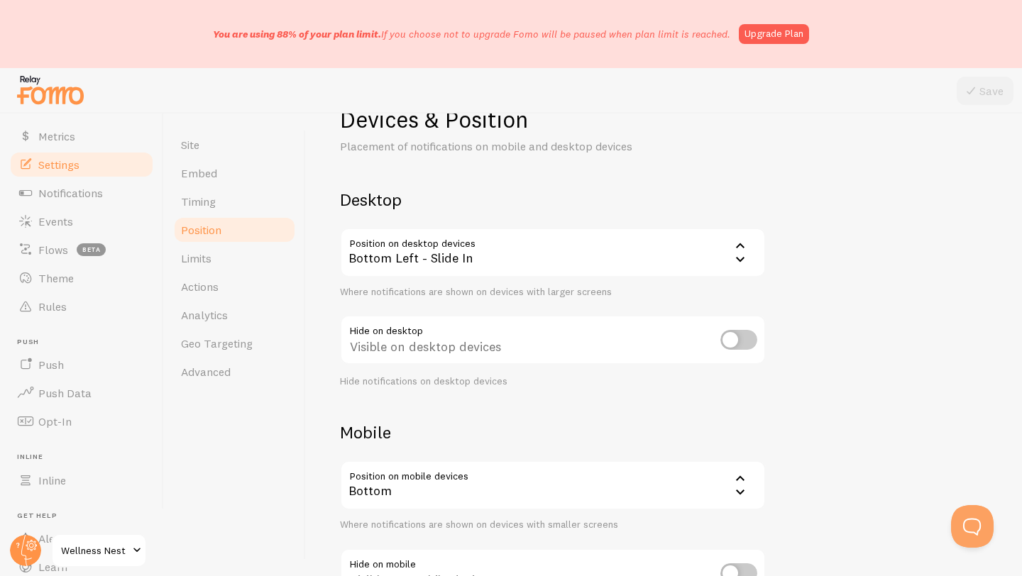
scroll to position [0, 0]
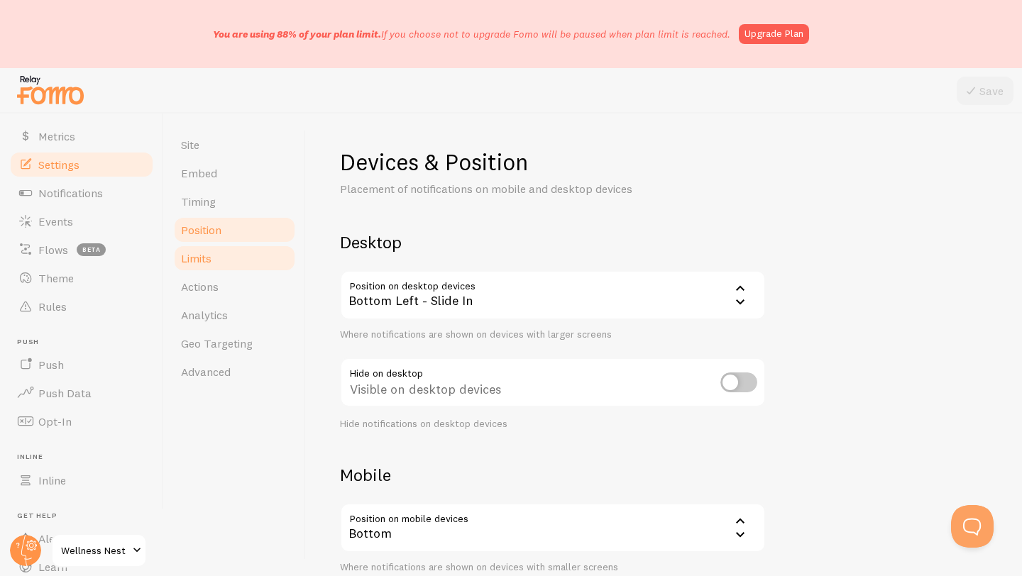
click at [245, 247] on link "Limits" at bounding box center [234, 258] width 124 height 28
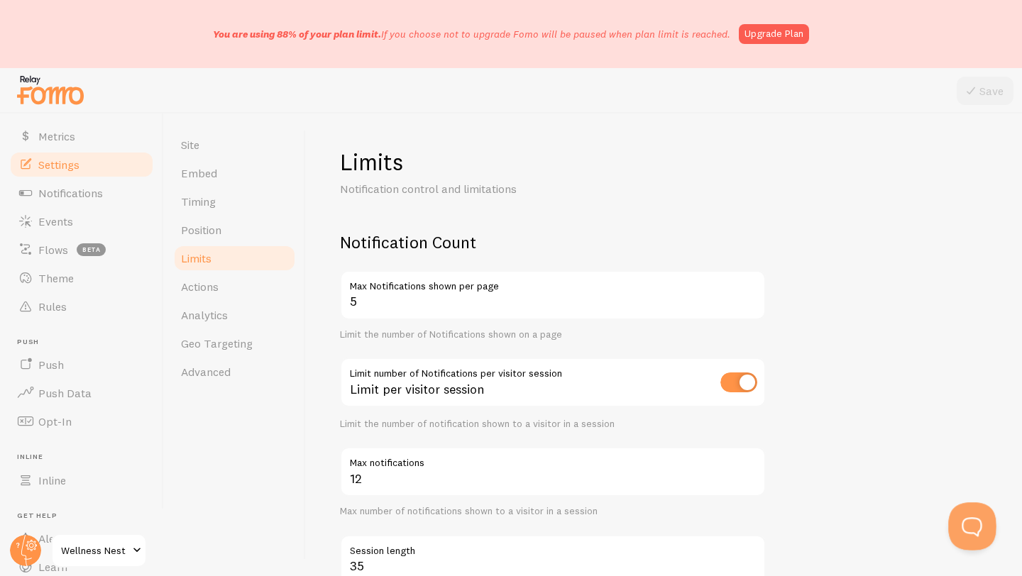
click at [984, 522] on button "Open Beacon popover" at bounding box center [969, 523] width 43 height 43
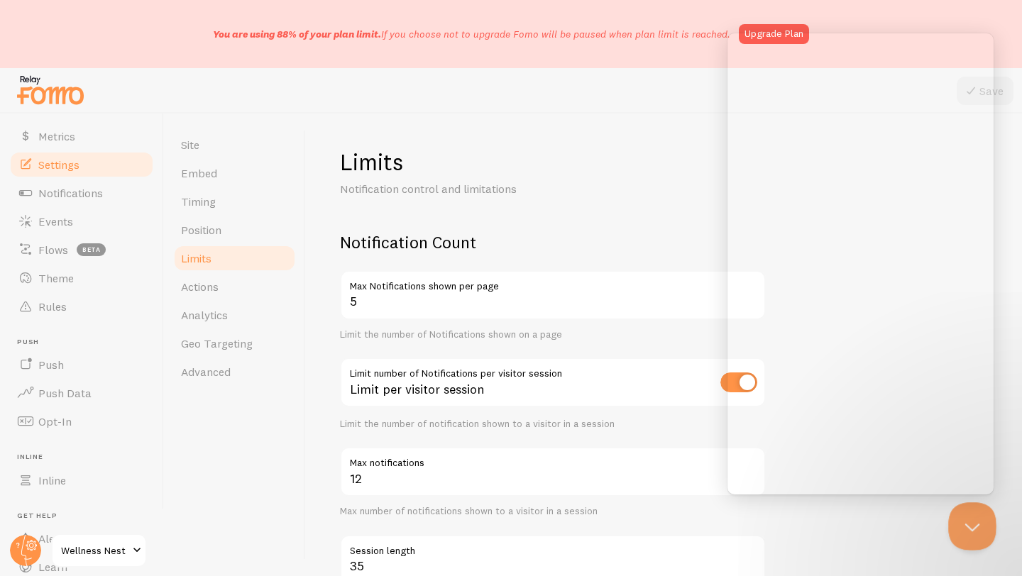
click at [971, 532] on button "Close Beacon popover" at bounding box center [969, 523] width 43 height 43
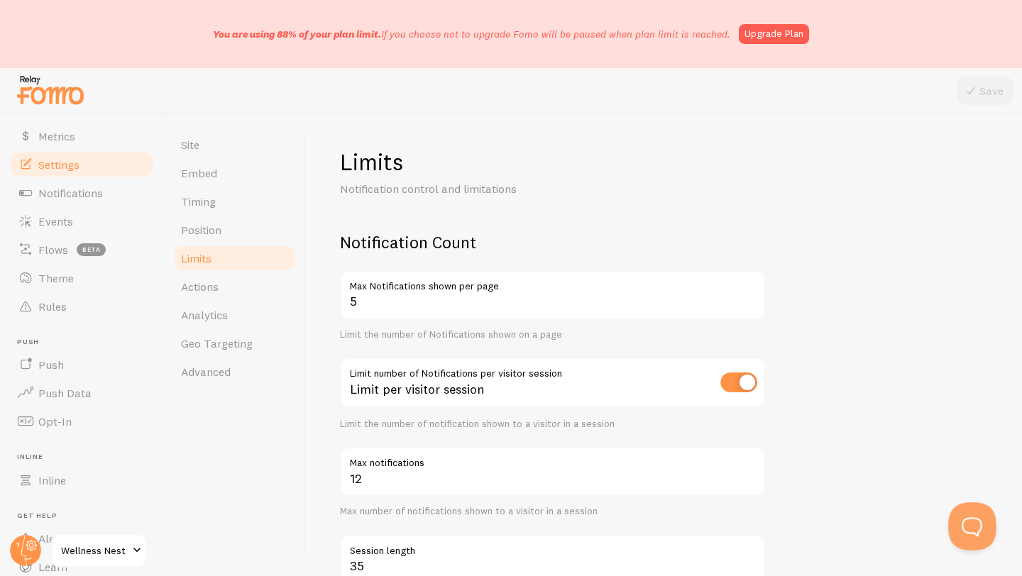
click at [971, 532] on button "Open Beacon popover" at bounding box center [969, 523] width 43 height 43
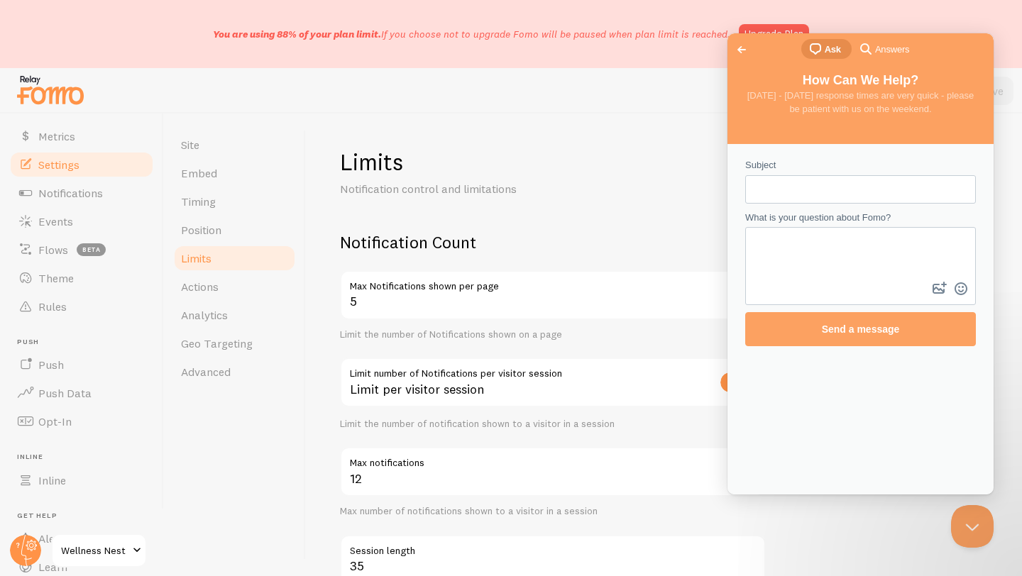
click at [784, 189] on input "Subject" at bounding box center [861, 190] width 208 height 26
type input "How to shorten the notifcation on mobile"
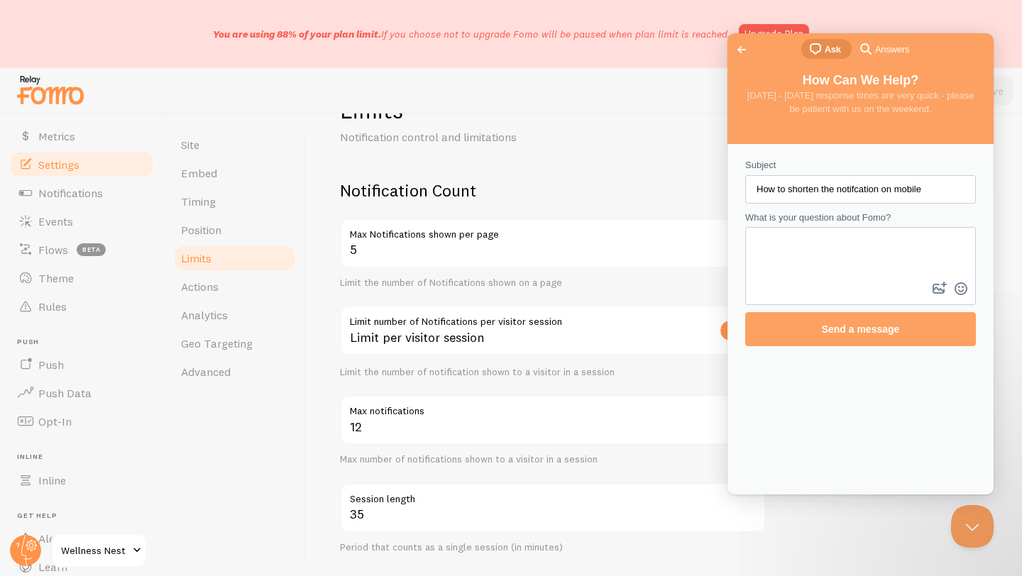
scroll to position [238, 0]
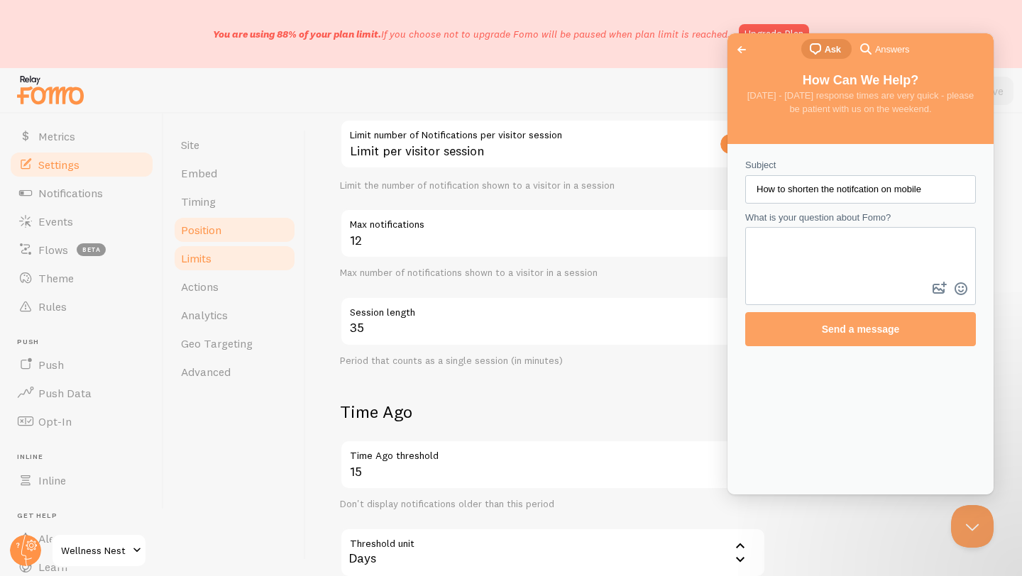
click at [219, 231] on span "Position" at bounding box center [201, 230] width 40 height 14
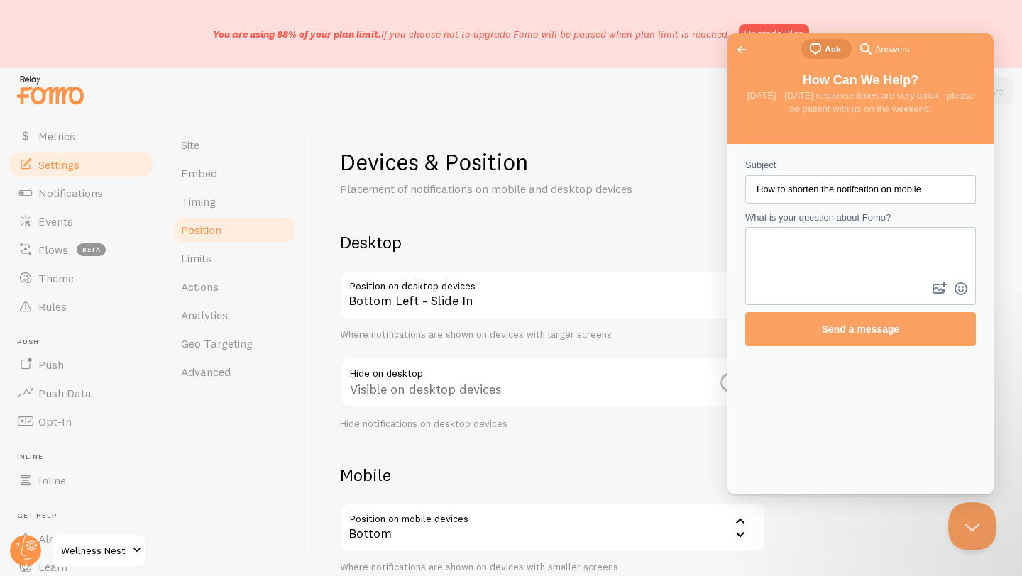
click at [962, 516] on button "Close Beacon popover" at bounding box center [969, 523] width 43 height 43
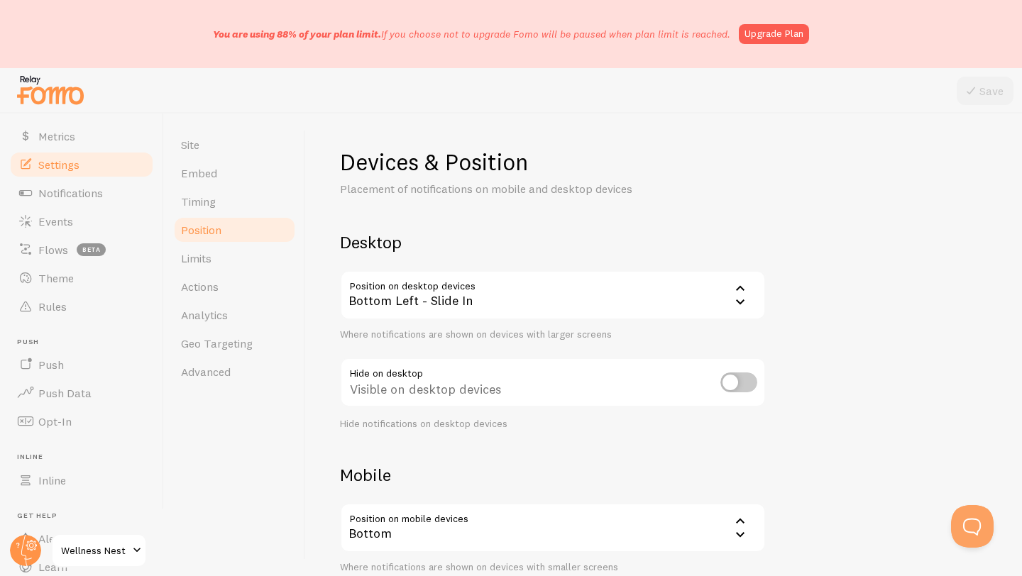
scroll to position [155, 0]
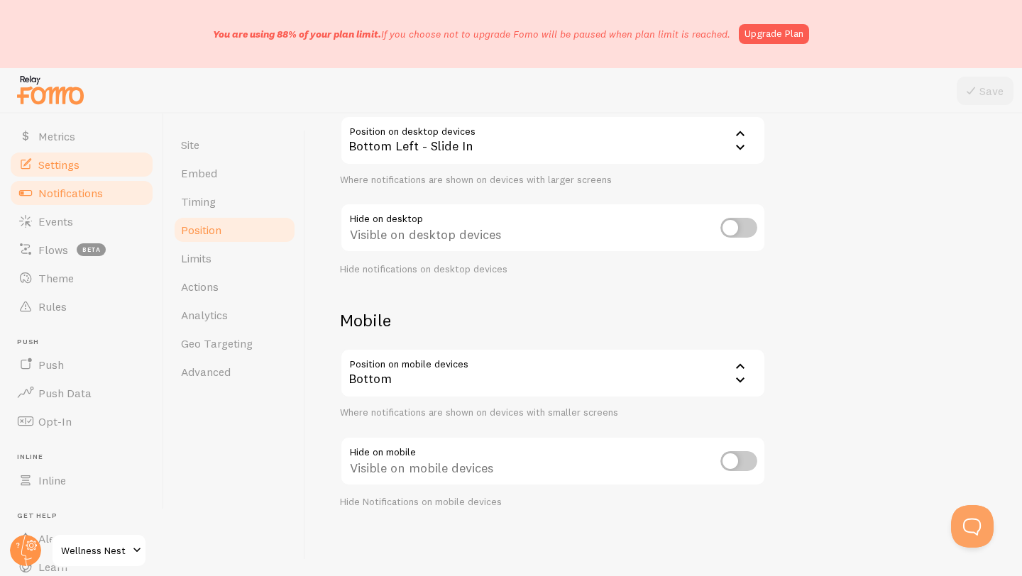
click at [56, 198] on span "Notifications" at bounding box center [70, 193] width 65 height 14
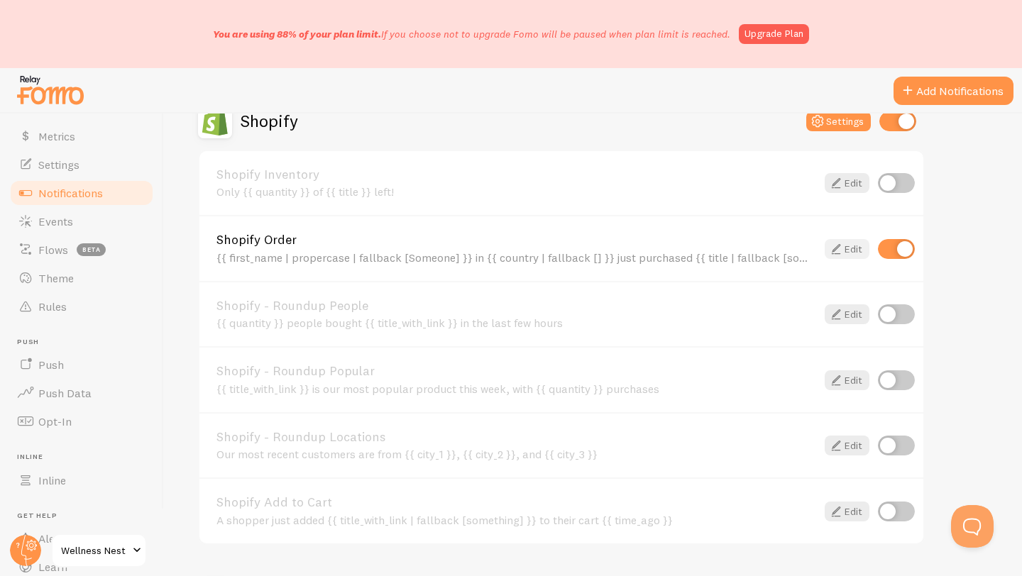
scroll to position [764, 0]
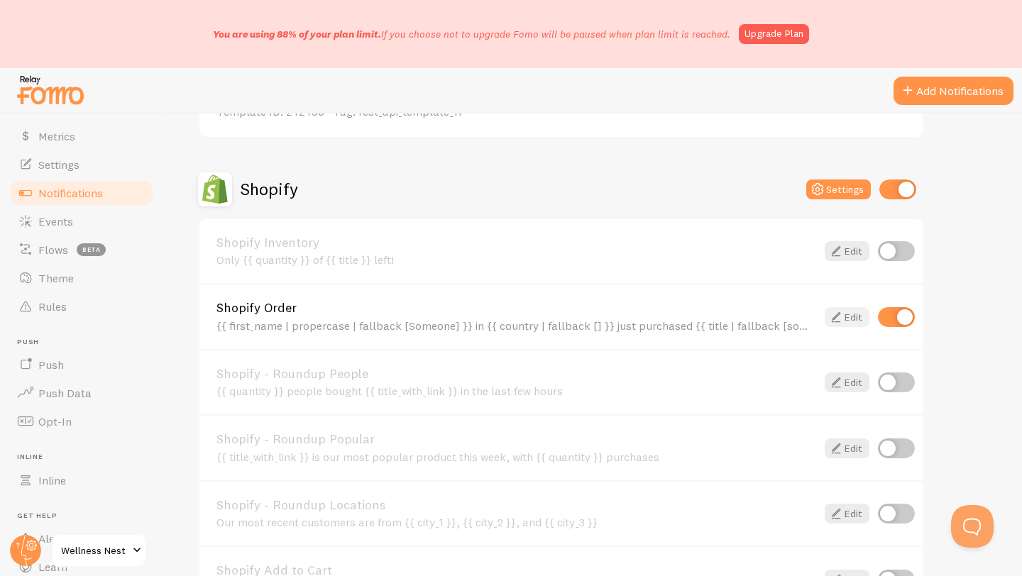
click at [829, 317] on icon at bounding box center [836, 317] width 17 height 17
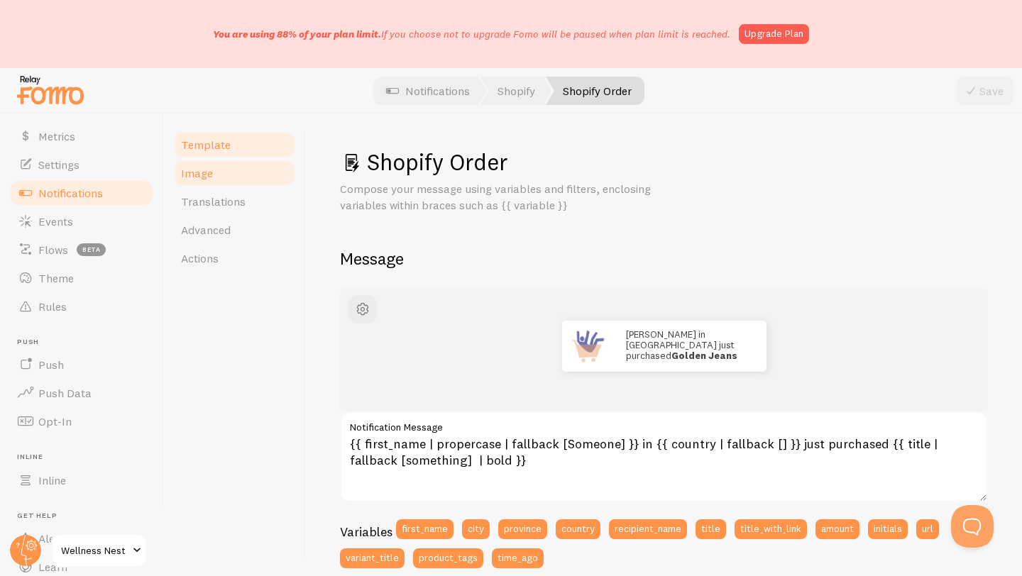
click at [251, 167] on link "Image" at bounding box center [234, 173] width 124 height 28
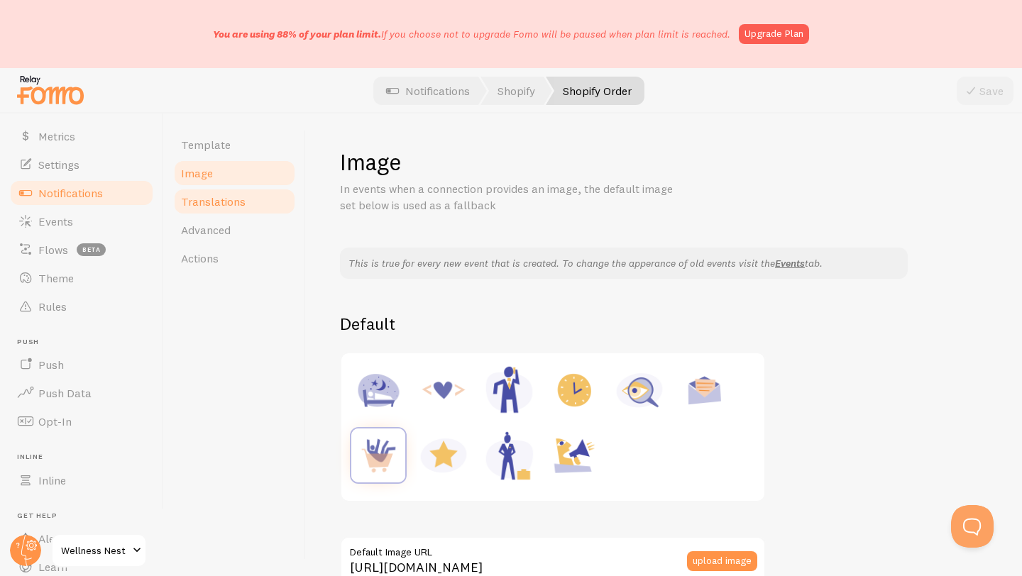
click at [254, 213] on link "Translations" at bounding box center [234, 201] width 124 height 28
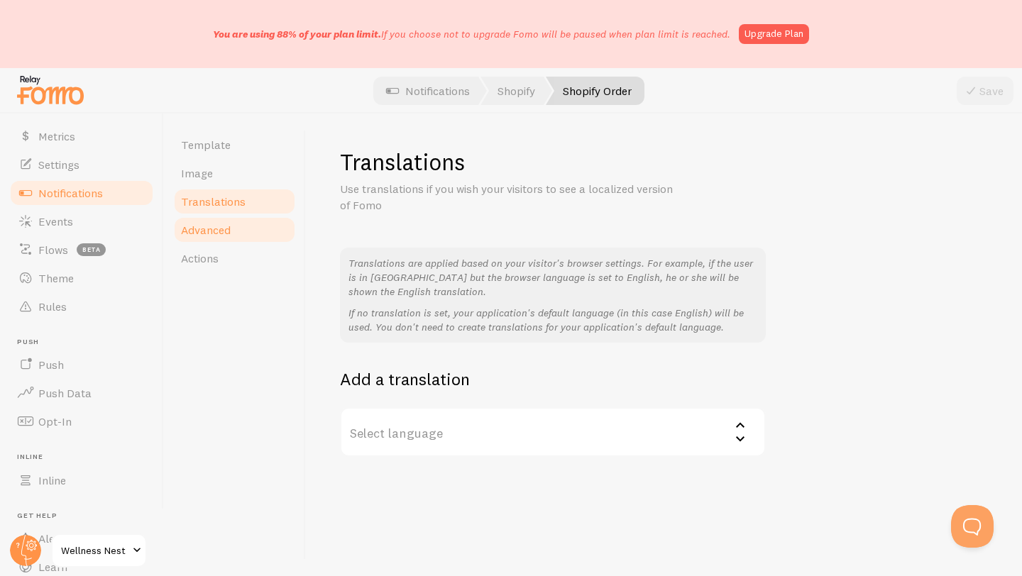
click at [250, 241] on link "Advanced" at bounding box center [234, 230] width 124 height 28
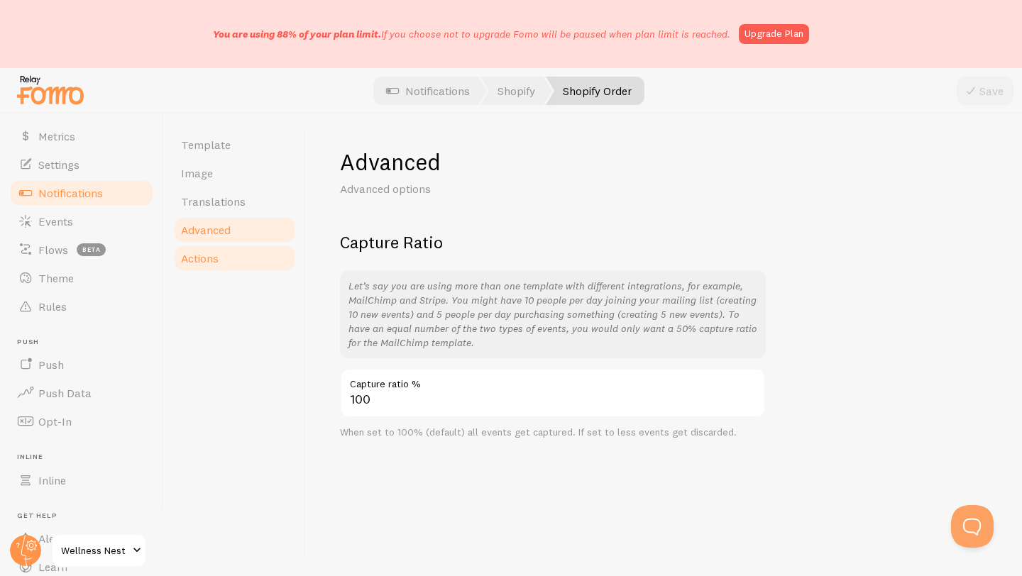
click at [246, 264] on link "Actions" at bounding box center [234, 258] width 124 height 28
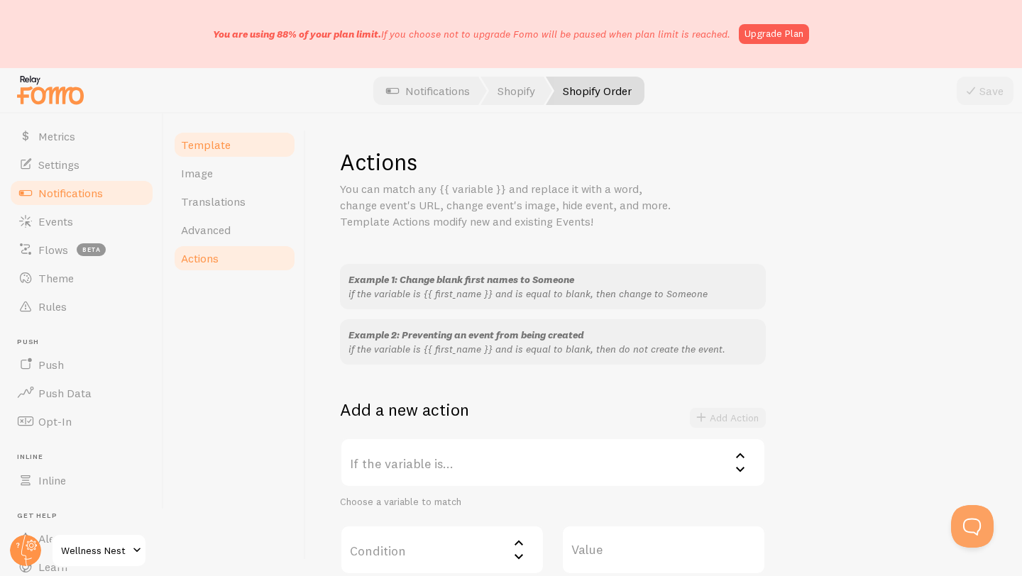
click at [216, 146] on span "Template" at bounding box center [206, 145] width 50 height 14
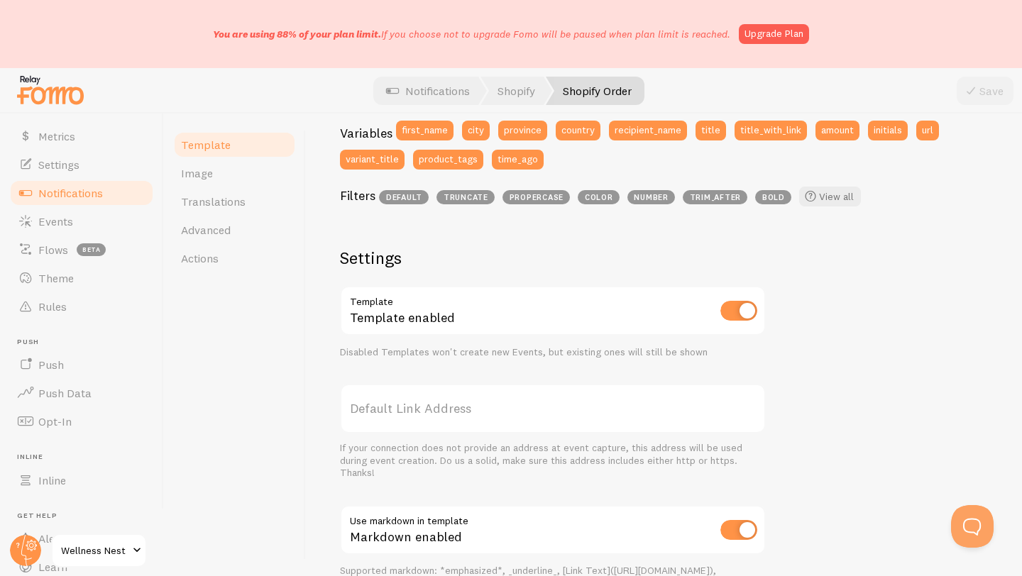
scroll to position [581, 0]
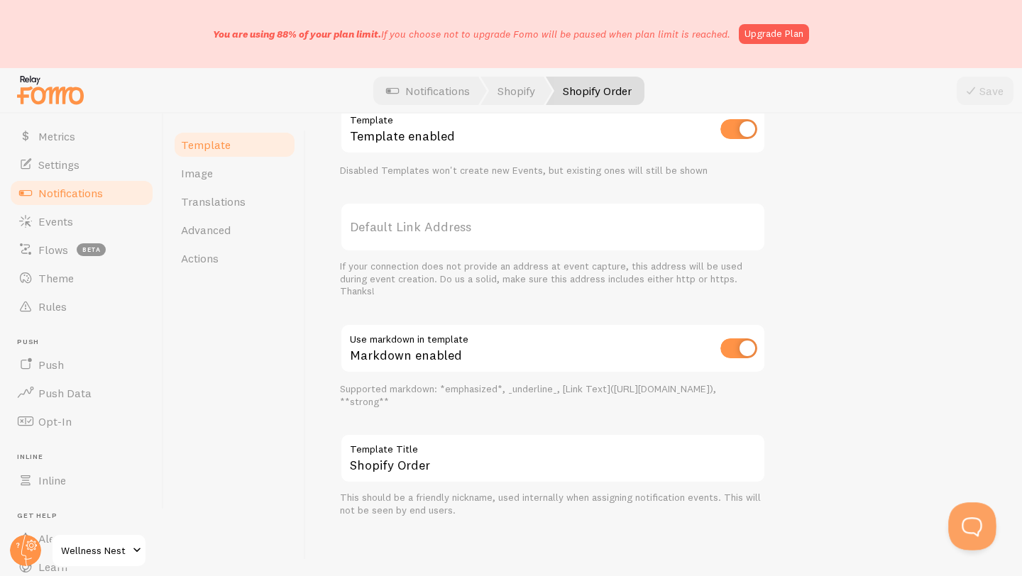
click at [965, 534] on button "Open Beacon popover" at bounding box center [969, 523] width 43 height 43
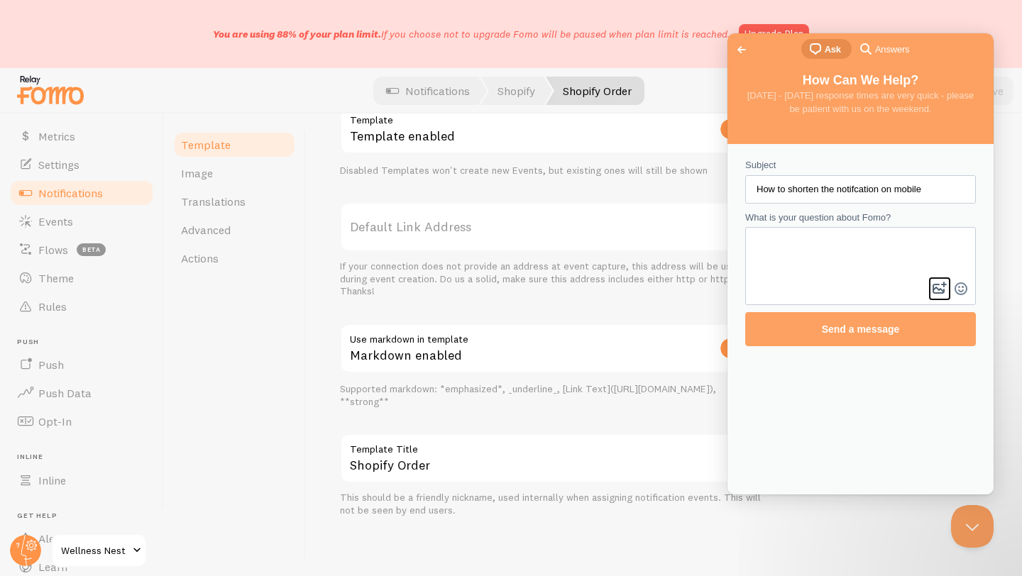
click at [939, 291] on button "image-plus" at bounding box center [939, 288] width 21 height 23
click at [796, 280] on div "Contact form" at bounding box center [860, 266] width 231 height 78
click at [797, 240] on textarea "What is your question about Fomo?" at bounding box center [861, 254] width 228 height 50
click at [942, 292] on button "image-plus" at bounding box center [939, 288] width 21 height 23
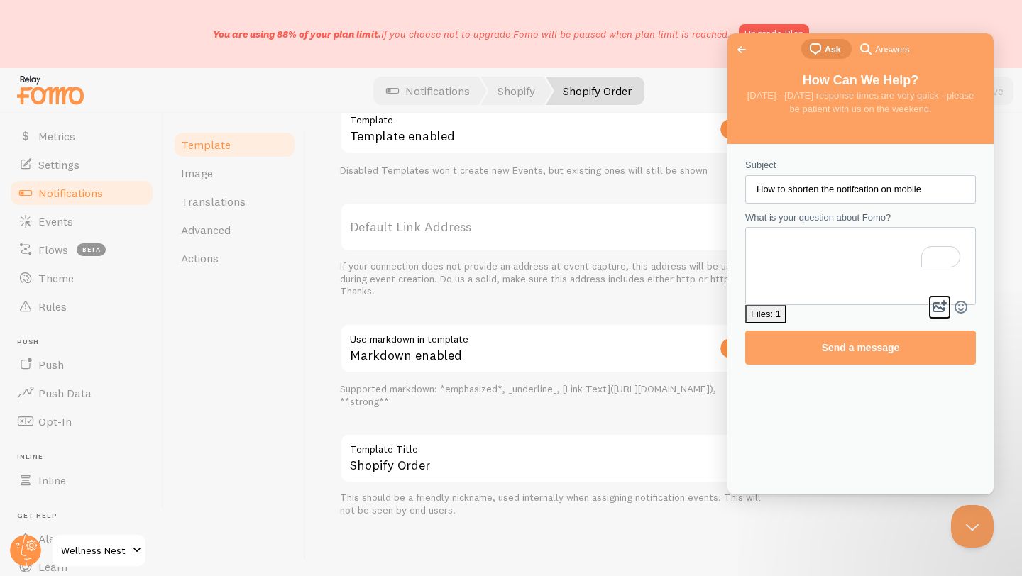
click at [939, 296] on button "image-plus" at bounding box center [939, 307] width 21 height 23
type input "C:\fakepath\screenshot-20250812-105623.png"
click at [791, 251] on textarea "What is your question about Fomo?" at bounding box center [861, 254] width 228 height 50
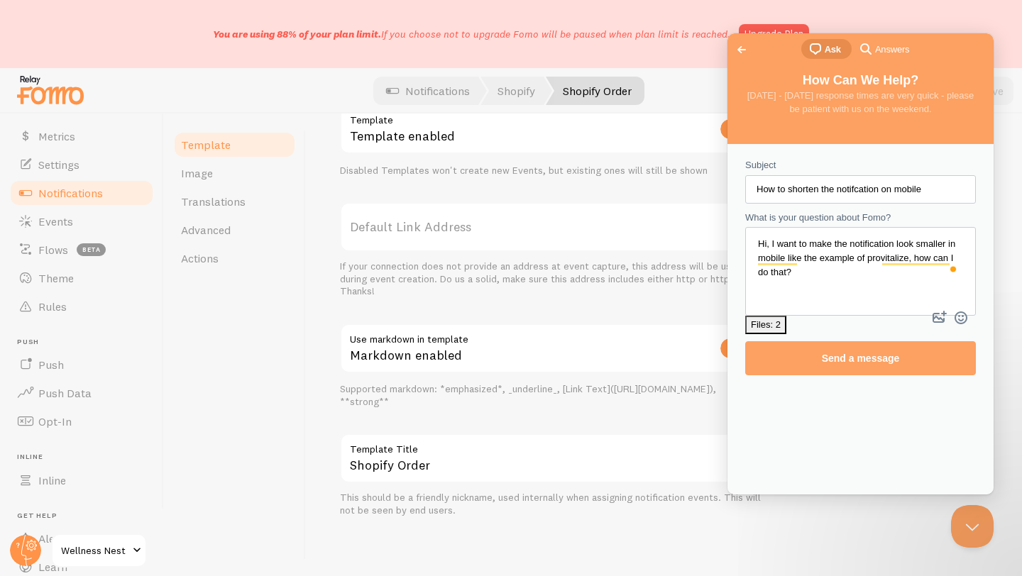
scroll to position [2, 0]
type textarea "Hi, I want to make the notification look smaller in mobile like the example of …"
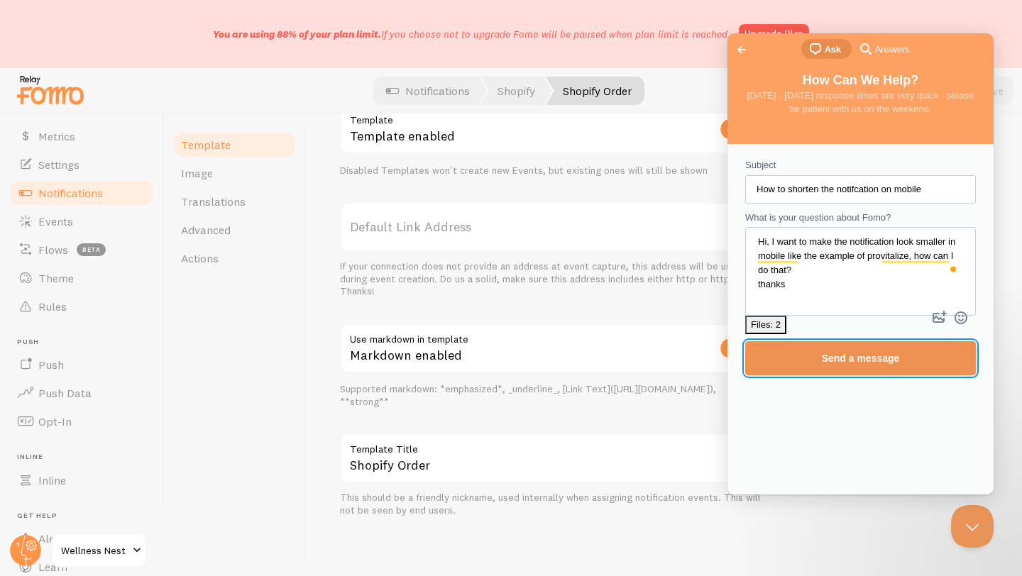
click at [825, 349] on span "Send a message" at bounding box center [860, 358] width 199 height 33
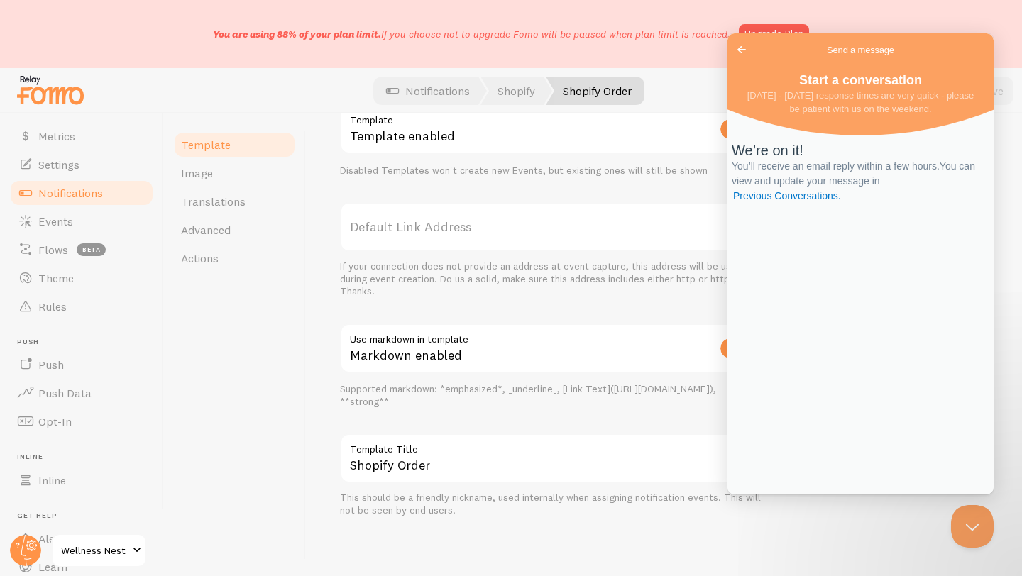
click at [744, 50] on span "Go back" at bounding box center [741, 49] width 17 height 17
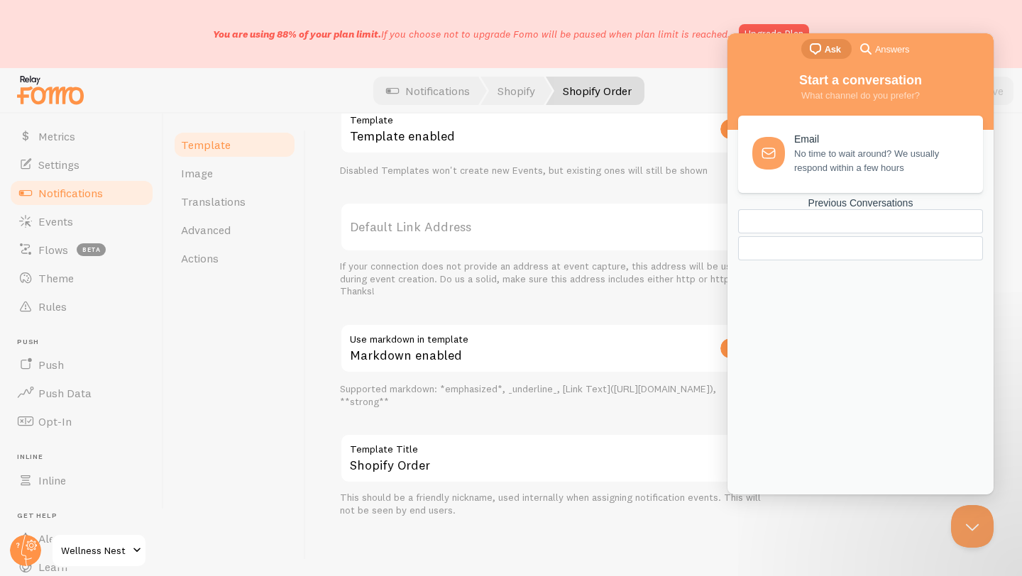
click at [858, 209] on div "Previous Conversations" at bounding box center [860, 203] width 245 height 12
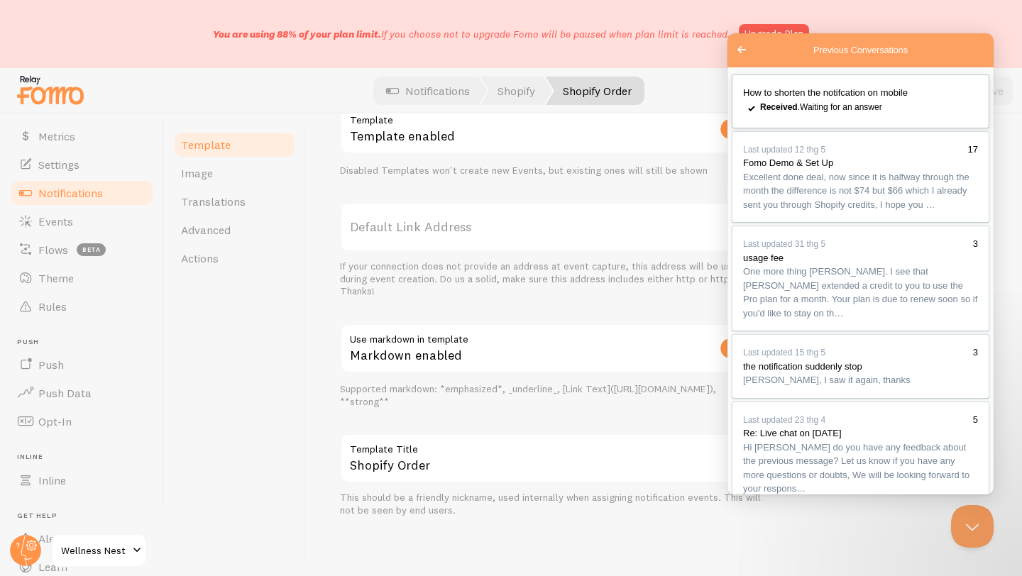
click at [799, 112] on span "Received . Waiting for an answer" at bounding box center [821, 107] width 122 height 10
